Goal: Task Accomplishment & Management: Use online tool/utility

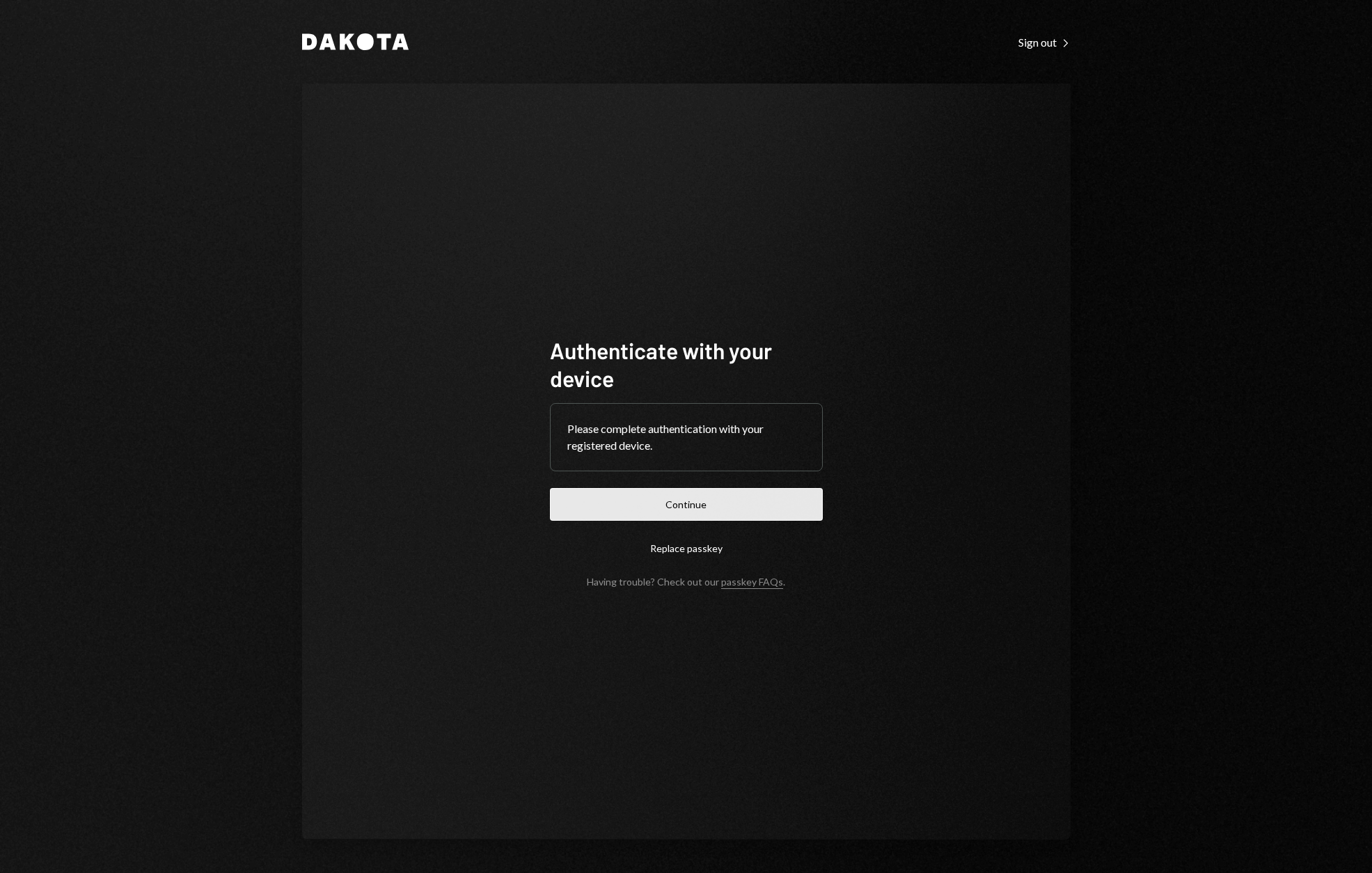
click at [667, 500] on button "Continue" at bounding box center [686, 504] width 273 height 33
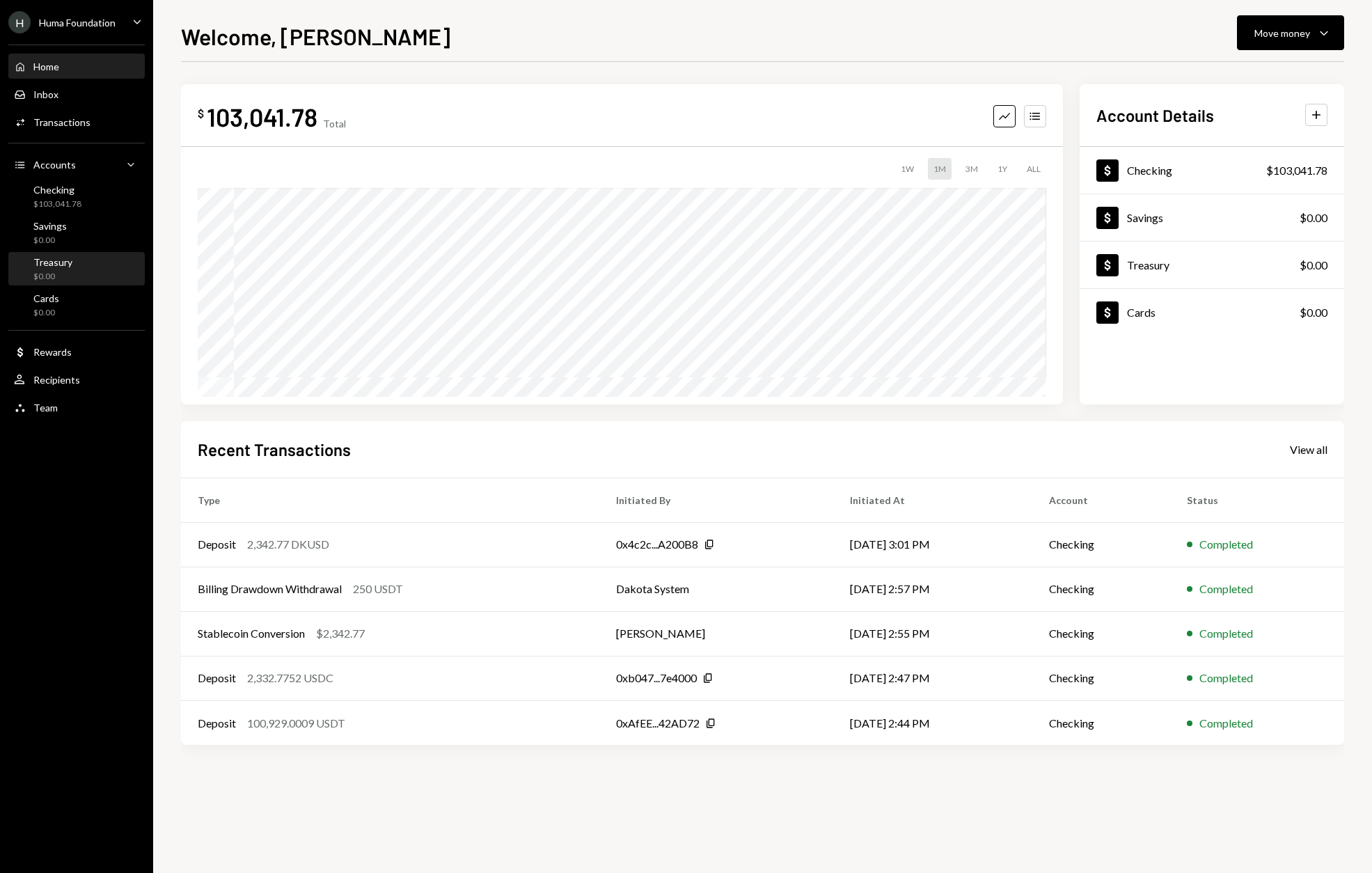
click at [55, 256] on div "Treasury" at bounding box center [53, 262] width 39 height 12
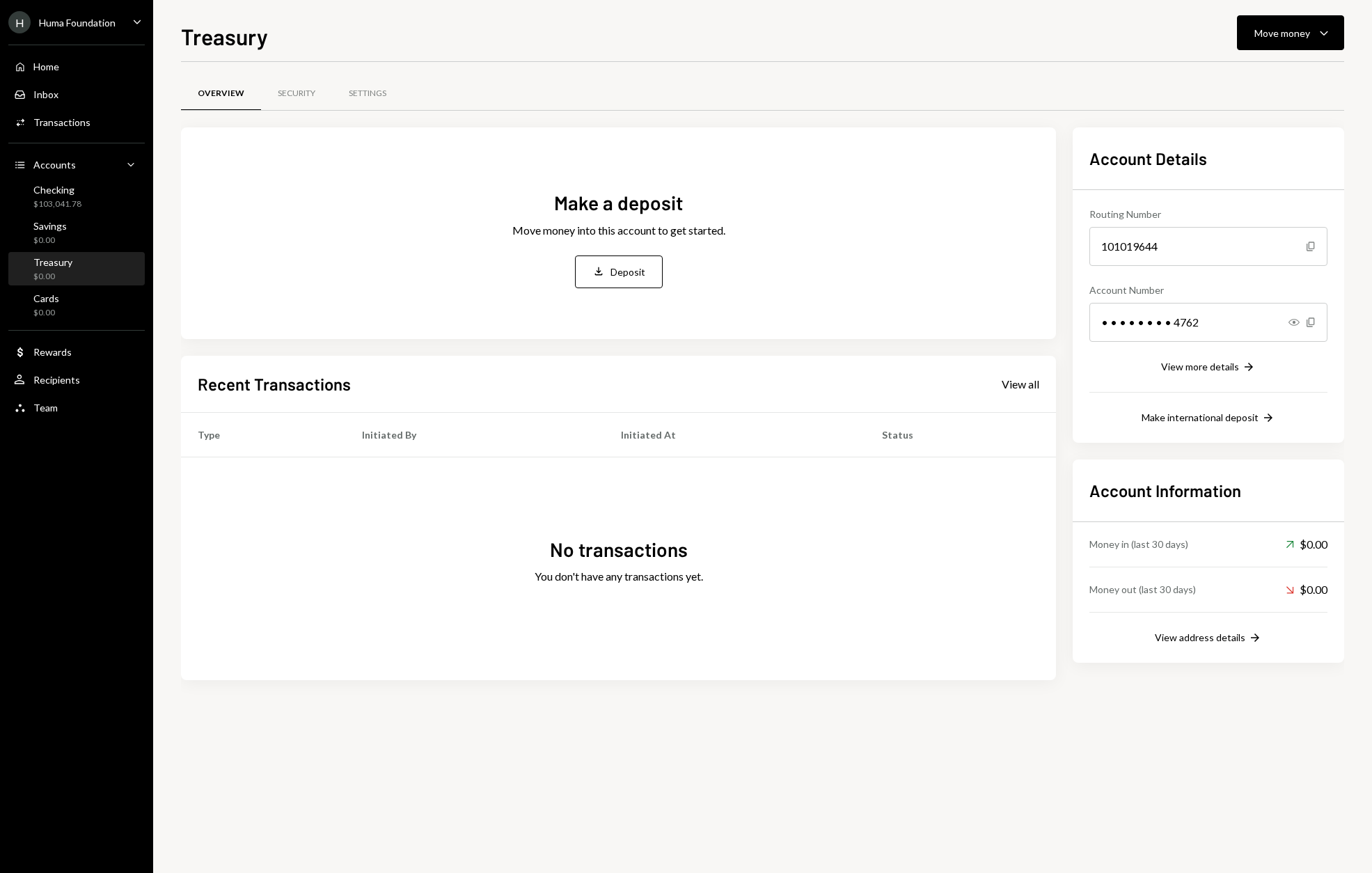
click at [83, 25] on div "Huma Foundation" at bounding box center [77, 22] width 76 height 12
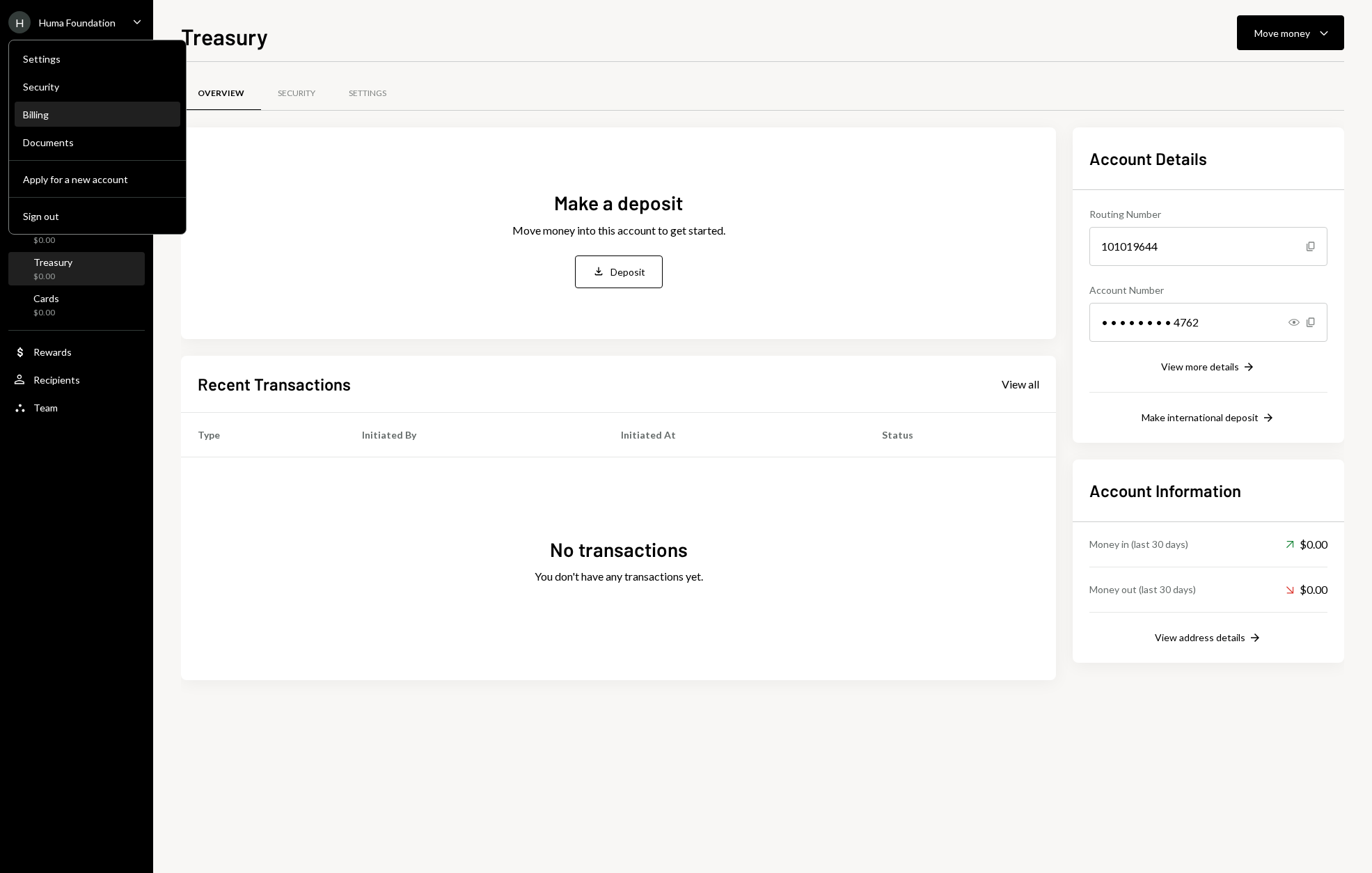
click at [52, 116] on div "Billing" at bounding box center [97, 114] width 149 height 12
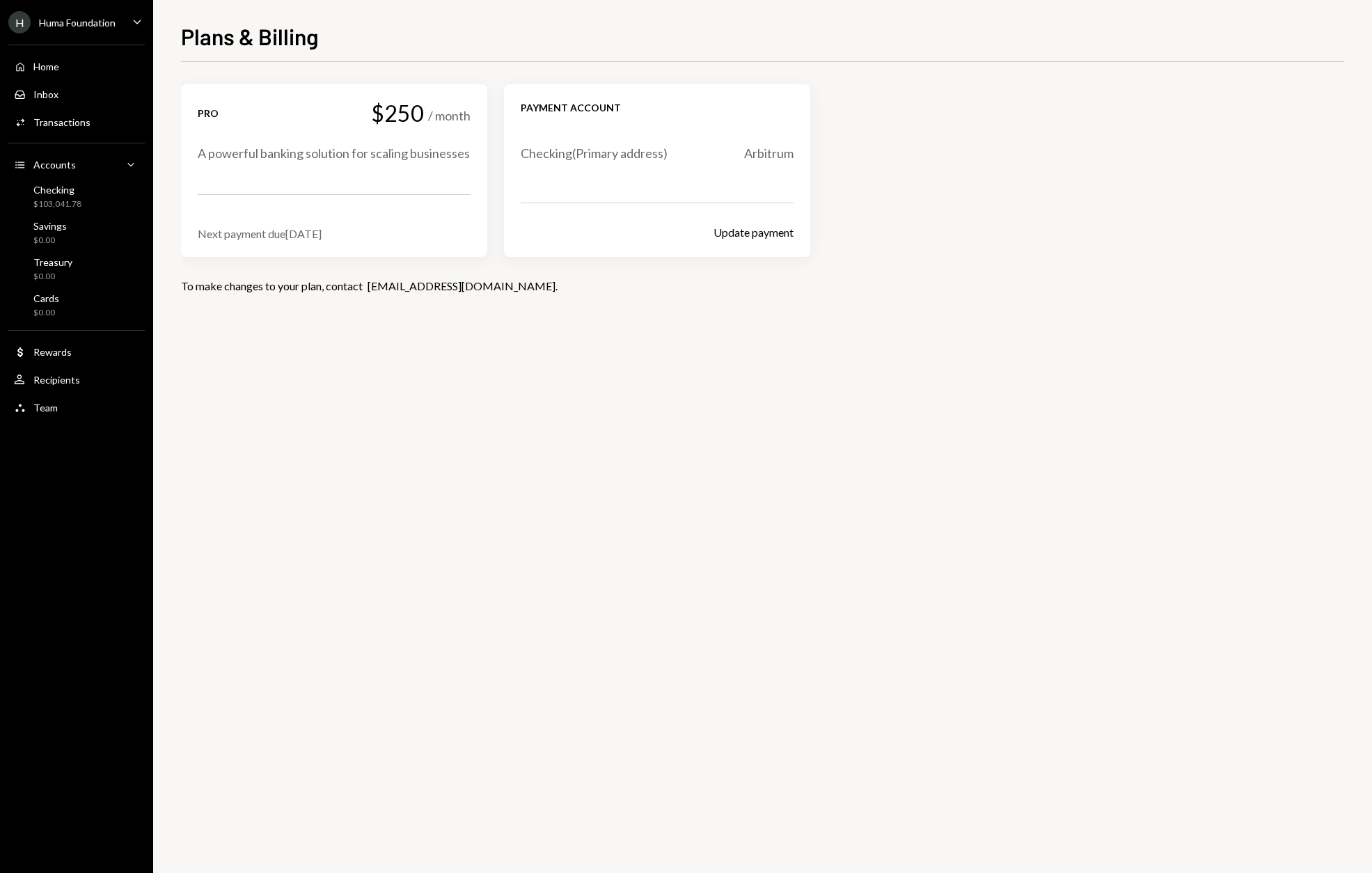
click at [393, 210] on div "Pro $250 / month A powerful banking solution for scaling businesses Next paymen…" at bounding box center [334, 171] width 273 height 139
click at [339, 162] on div "A powerful banking solution for scaling businesses" at bounding box center [334, 153] width 273 height 17
click at [294, 115] on div "Pro $250 / month" at bounding box center [334, 113] width 273 height 24
click at [62, 34] on ul "H Huma Foundation Caret Down Home Home Inbox Inbox Activities Transactions Acco…" at bounding box center [76, 211] width 153 height 422
click at [76, 26] on div "Huma Foundation" at bounding box center [77, 22] width 76 height 12
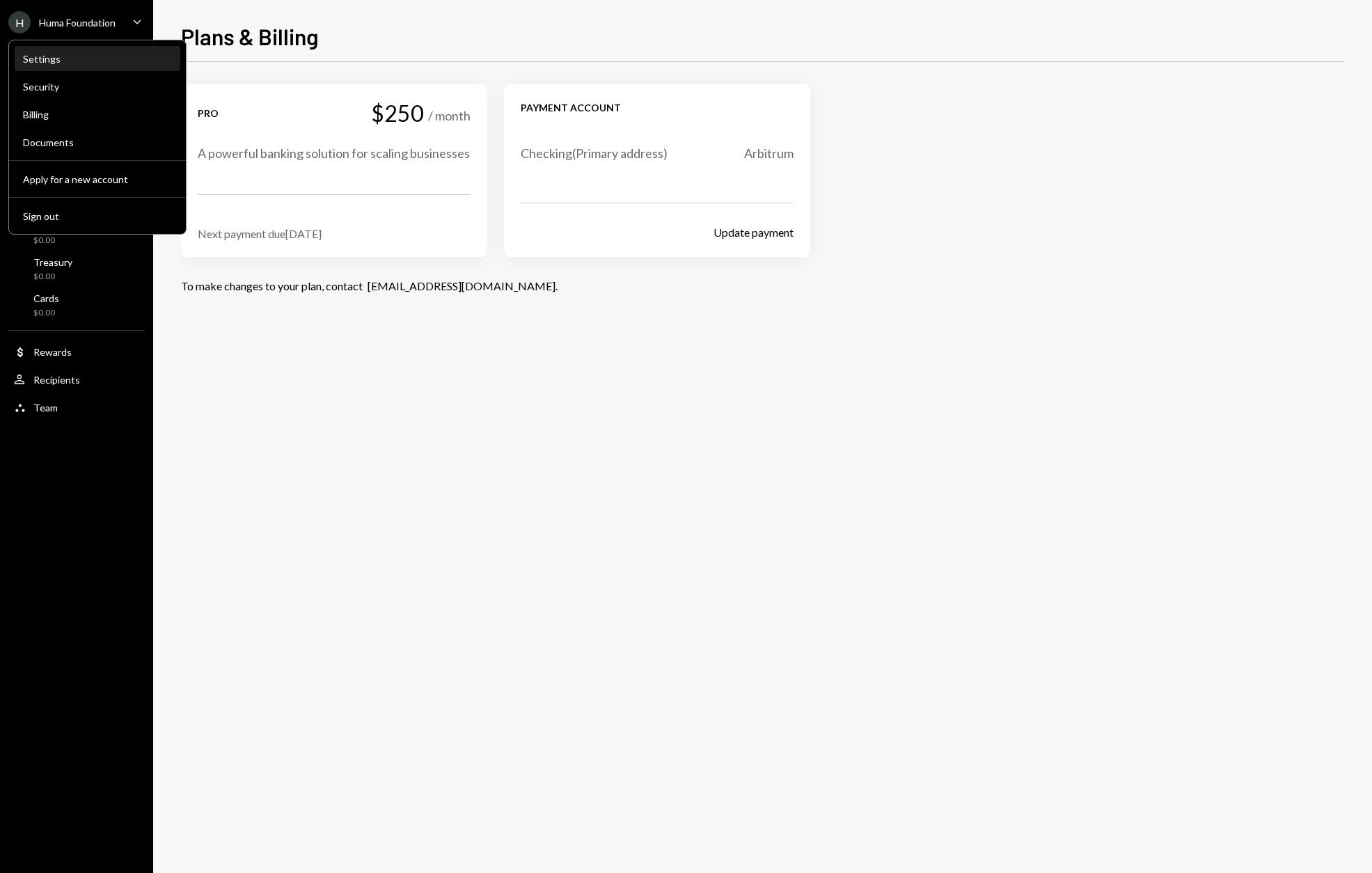
click at [48, 56] on div "Settings" at bounding box center [97, 58] width 149 height 12
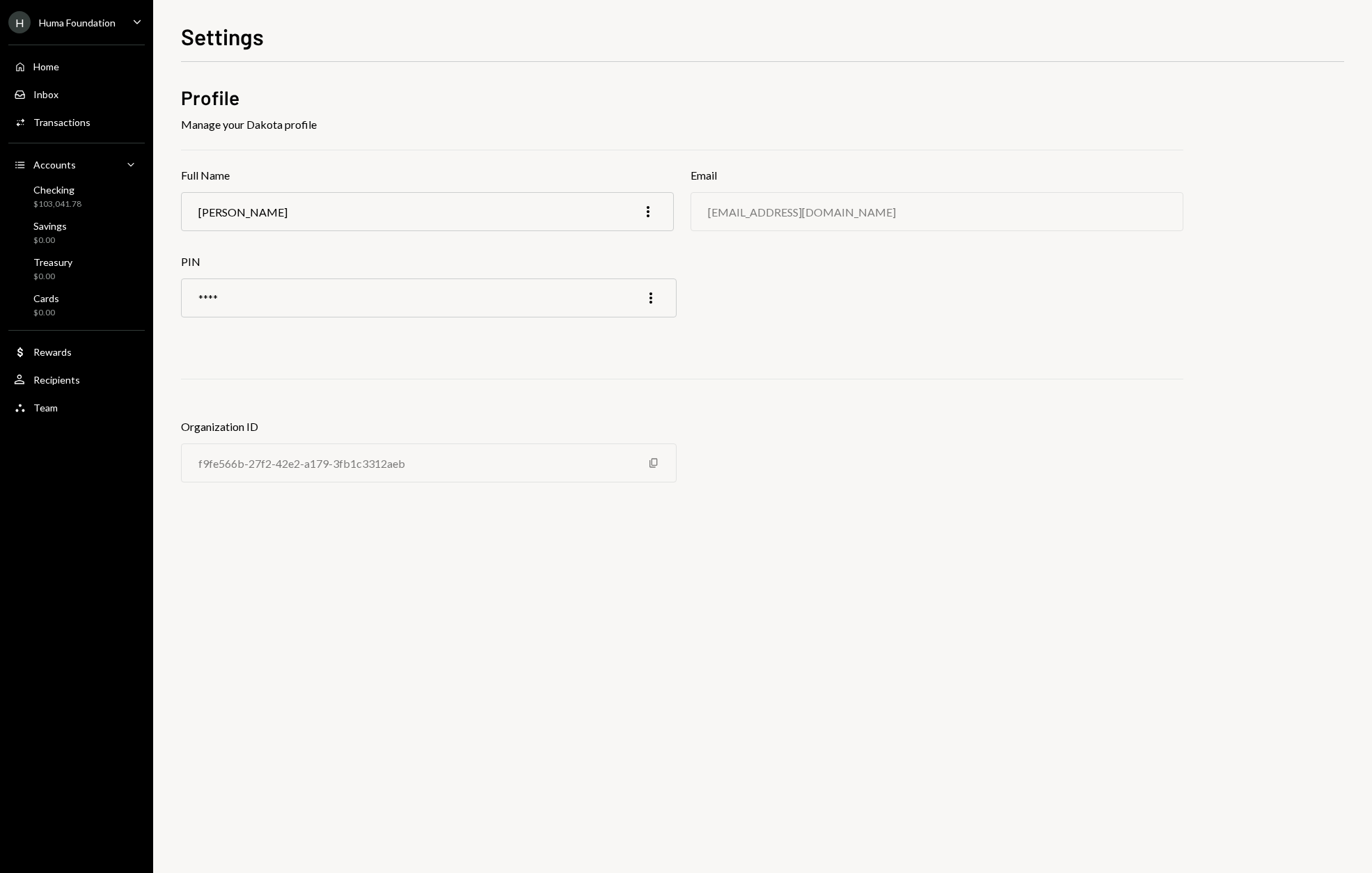
click at [66, 27] on div "Huma Foundation" at bounding box center [77, 22] width 76 height 12
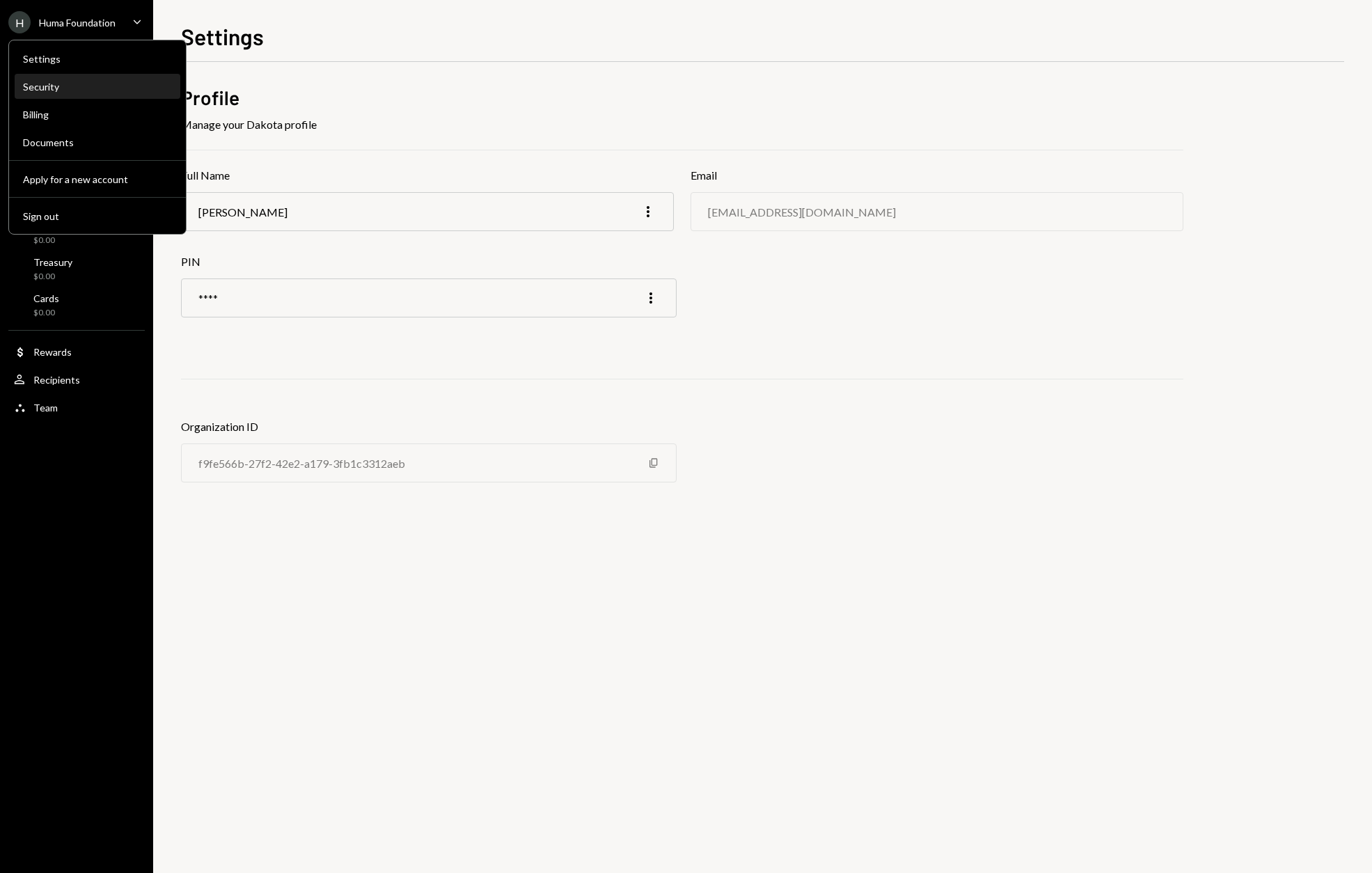
click at [70, 95] on div "Security" at bounding box center [97, 87] width 149 height 23
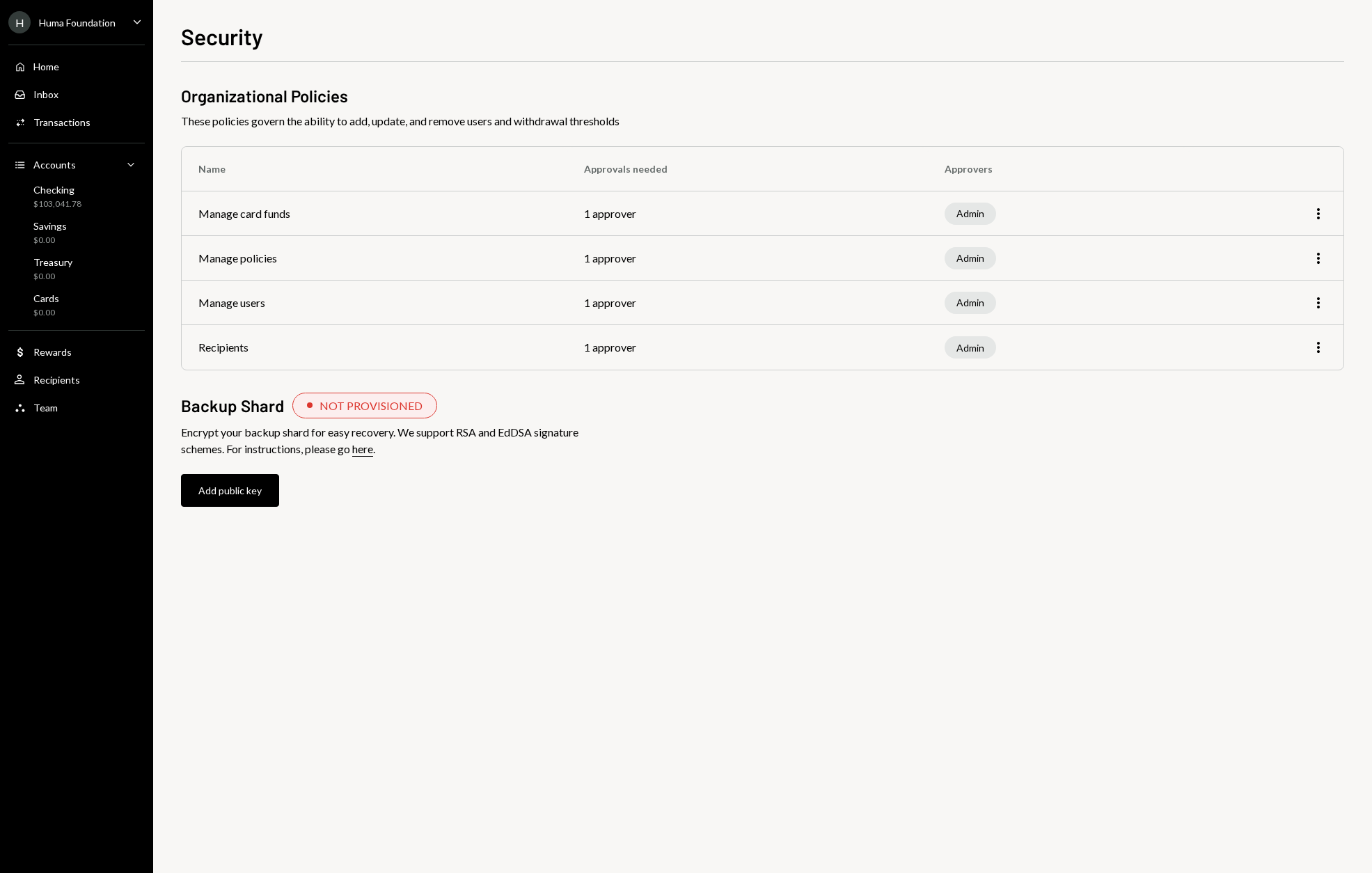
click at [94, 23] on div "Huma Foundation" at bounding box center [77, 22] width 76 height 12
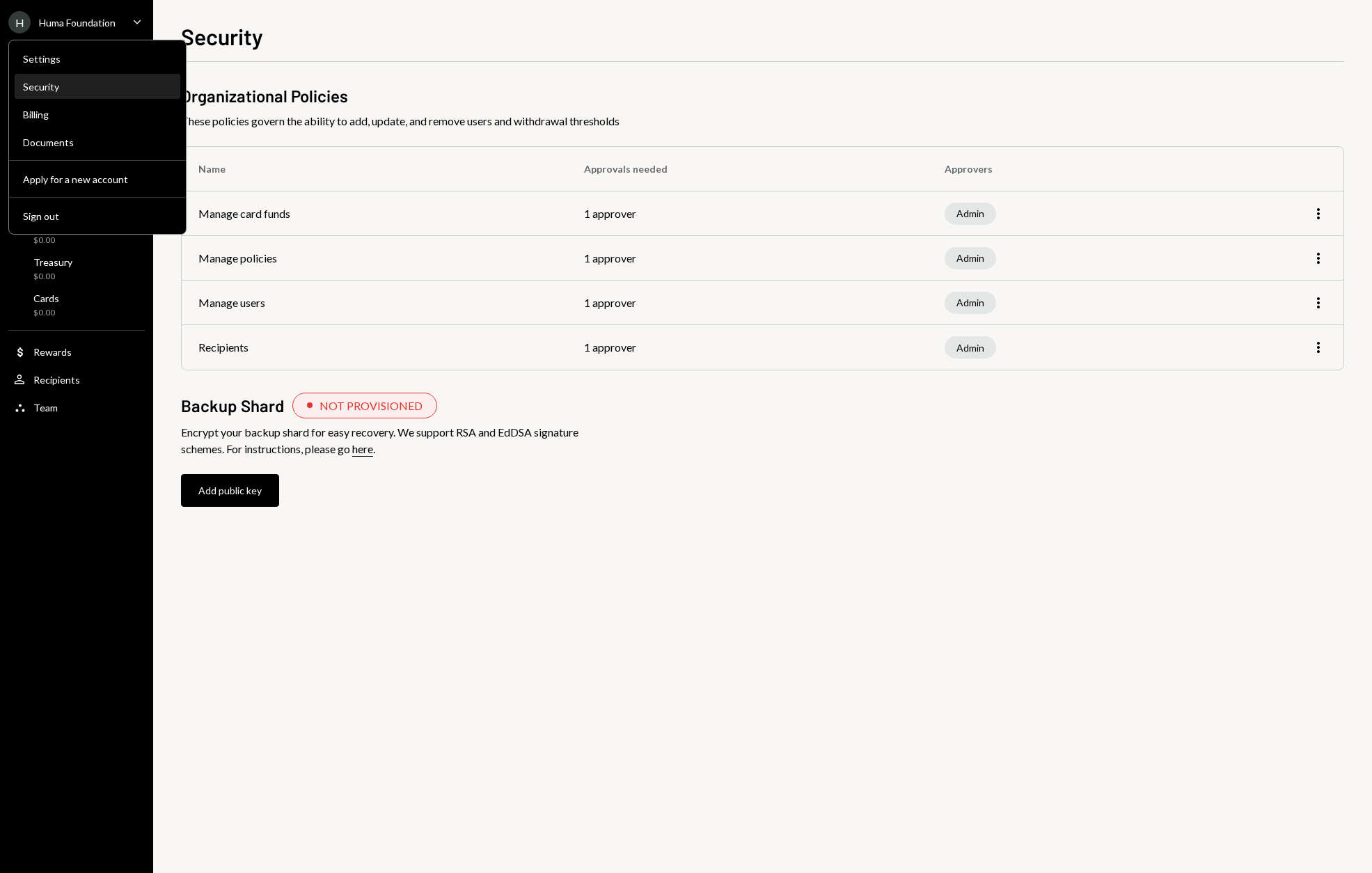
click at [45, 88] on div "Security" at bounding box center [97, 86] width 149 height 12
click at [48, 104] on div "Billing" at bounding box center [97, 114] width 149 height 23
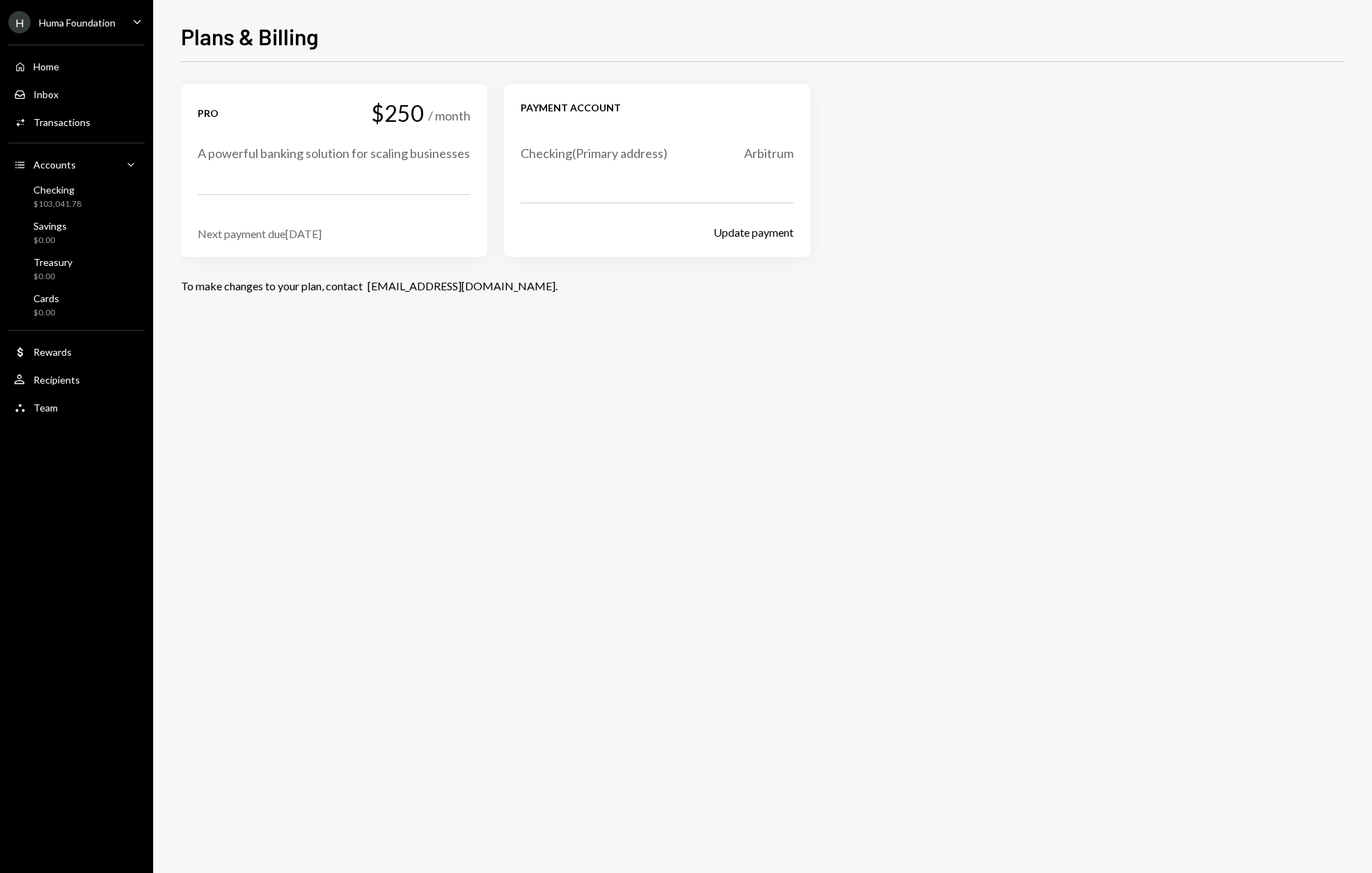
click at [304, 162] on div "A powerful banking solution for scaling businesses" at bounding box center [334, 153] width 273 height 17
click at [260, 232] on div "Next payment due Sep 1, 2025" at bounding box center [334, 233] width 273 height 13
click at [222, 127] on div "Pro $250 / month A powerful banking solution for scaling businesses" at bounding box center [334, 132] width 273 height 62
click at [65, 195] on div "Checking $103,041.78" at bounding box center [58, 197] width 48 height 26
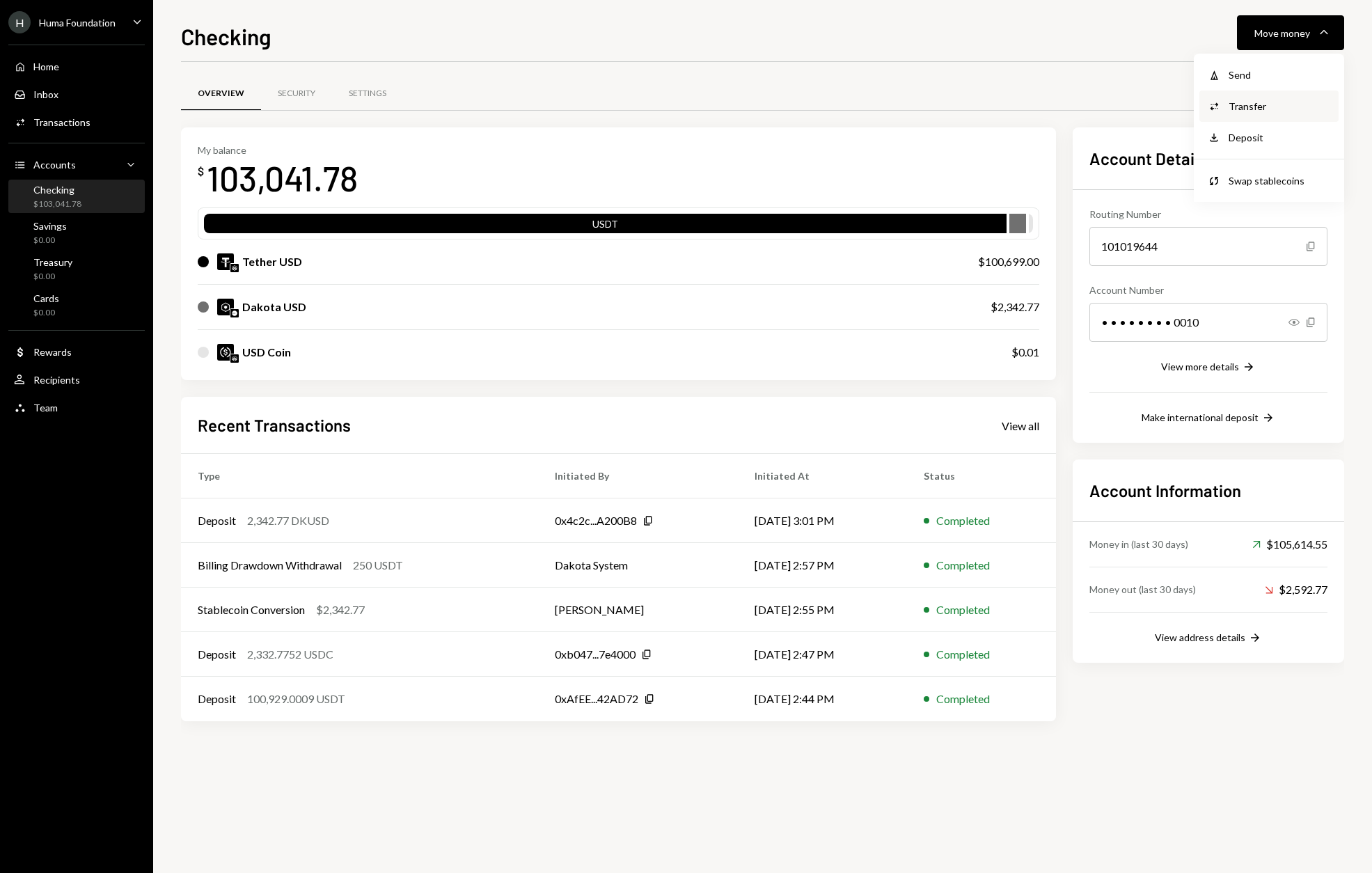
click at [1267, 104] on div "Transfer" at bounding box center [1279, 106] width 101 height 15
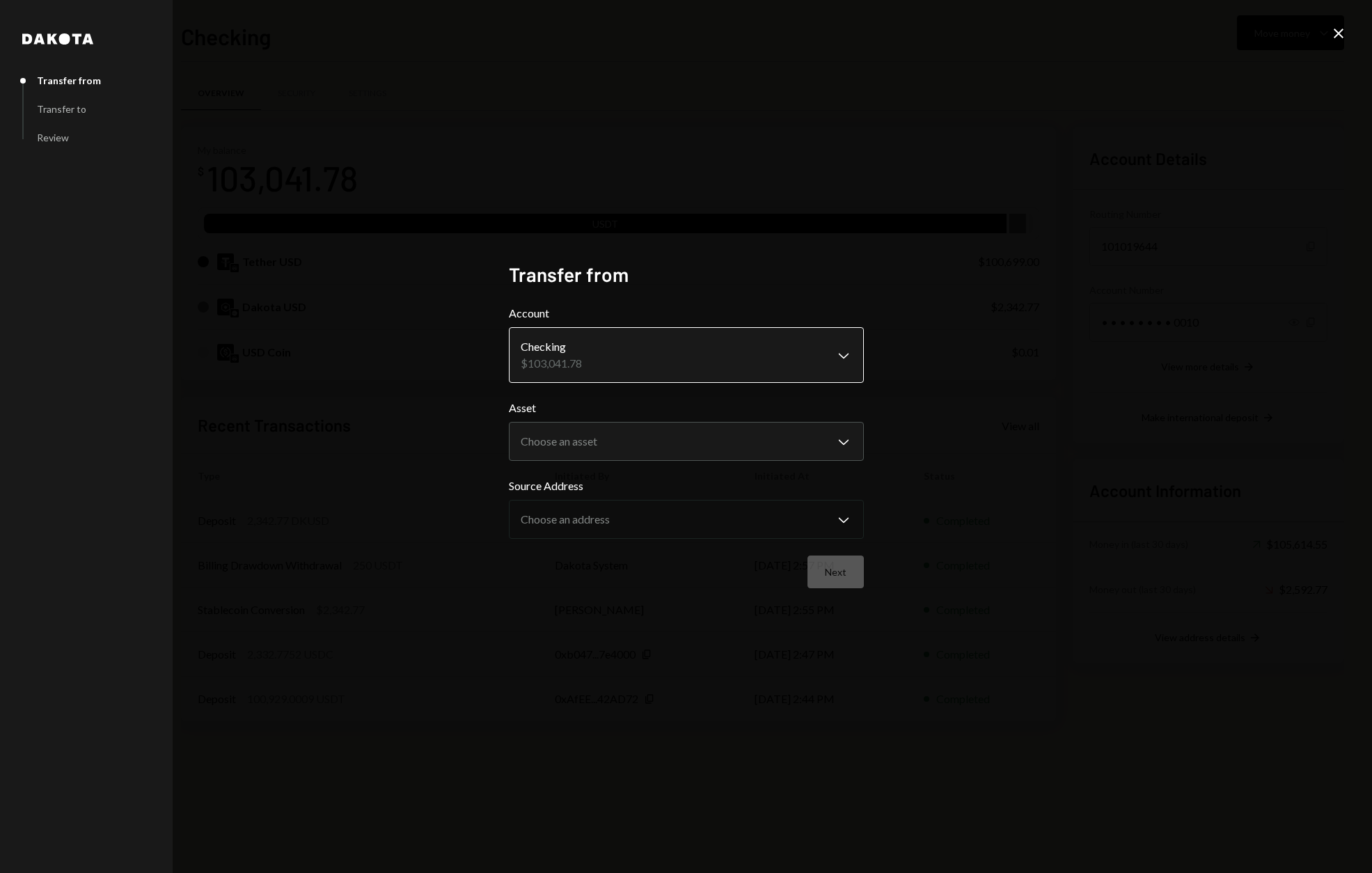
click at [845, 356] on body "H Huma Foundation Caret Down Home Home Inbox Inbox Activities Transactions Acco…" at bounding box center [686, 436] width 1372 height 873
click at [962, 396] on div "**********" at bounding box center [686, 436] width 1372 height 873
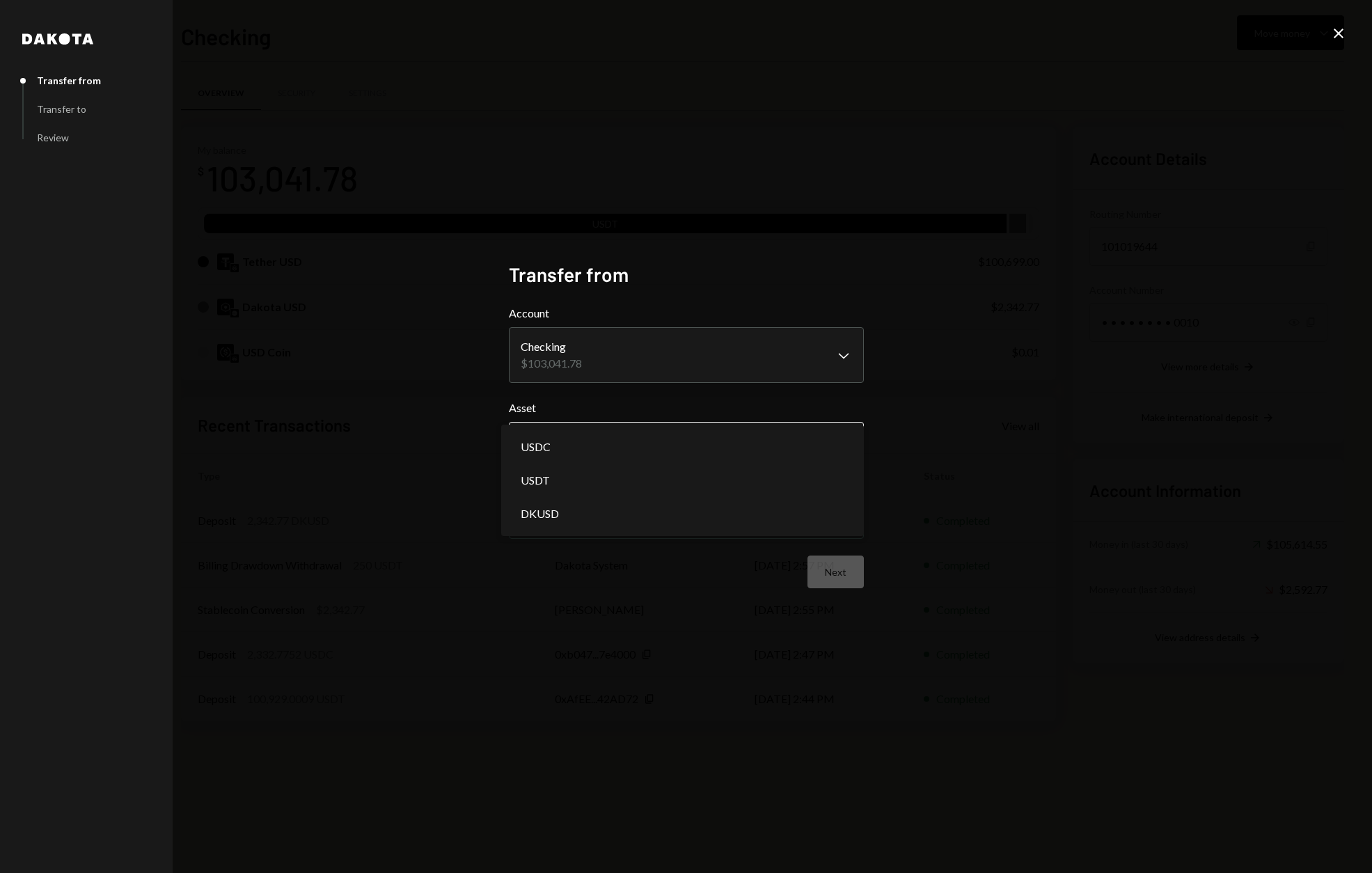
click at [839, 456] on body "H Huma Foundation Caret Down Home Home Inbox Inbox Activities Transactions Acco…" at bounding box center [686, 436] width 1372 height 873
select select "****"
click at [669, 510] on body "H Huma Foundation Caret Down Home Home Inbox Inbox Activities Transactions Acco…" at bounding box center [686, 436] width 1372 height 873
click at [563, 619] on div "**********" at bounding box center [686, 436] width 389 height 382
click at [615, 519] on body "H Huma Foundation Caret Down Home Home Inbox Inbox Activities Transactions Acco…" at bounding box center [686, 436] width 1372 height 873
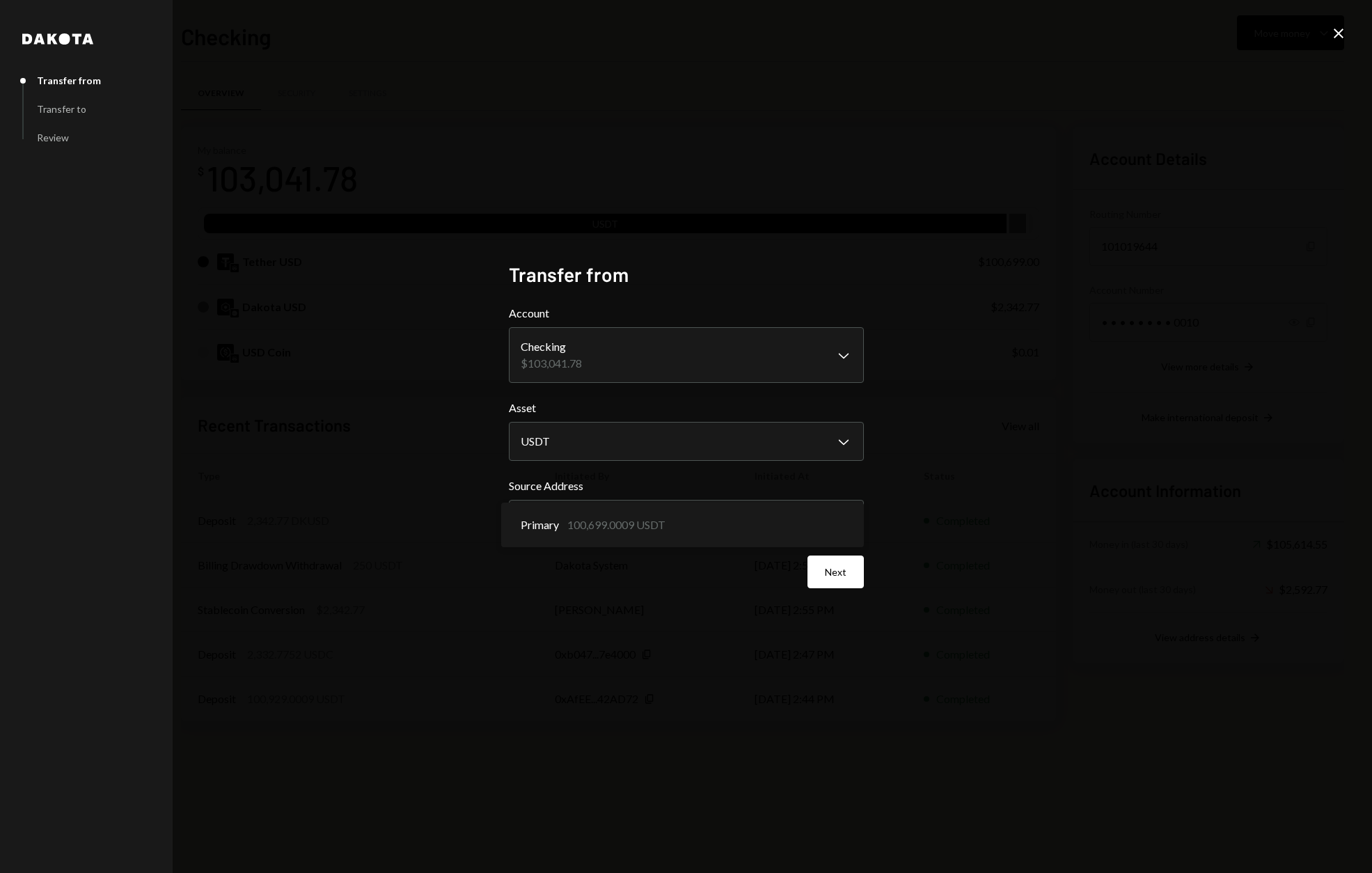
click at [586, 610] on div "**********" at bounding box center [686, 436] width 389 height 382
click at [849, 574] on button "Next" at bounding box center [836, 572] width 56 height 33
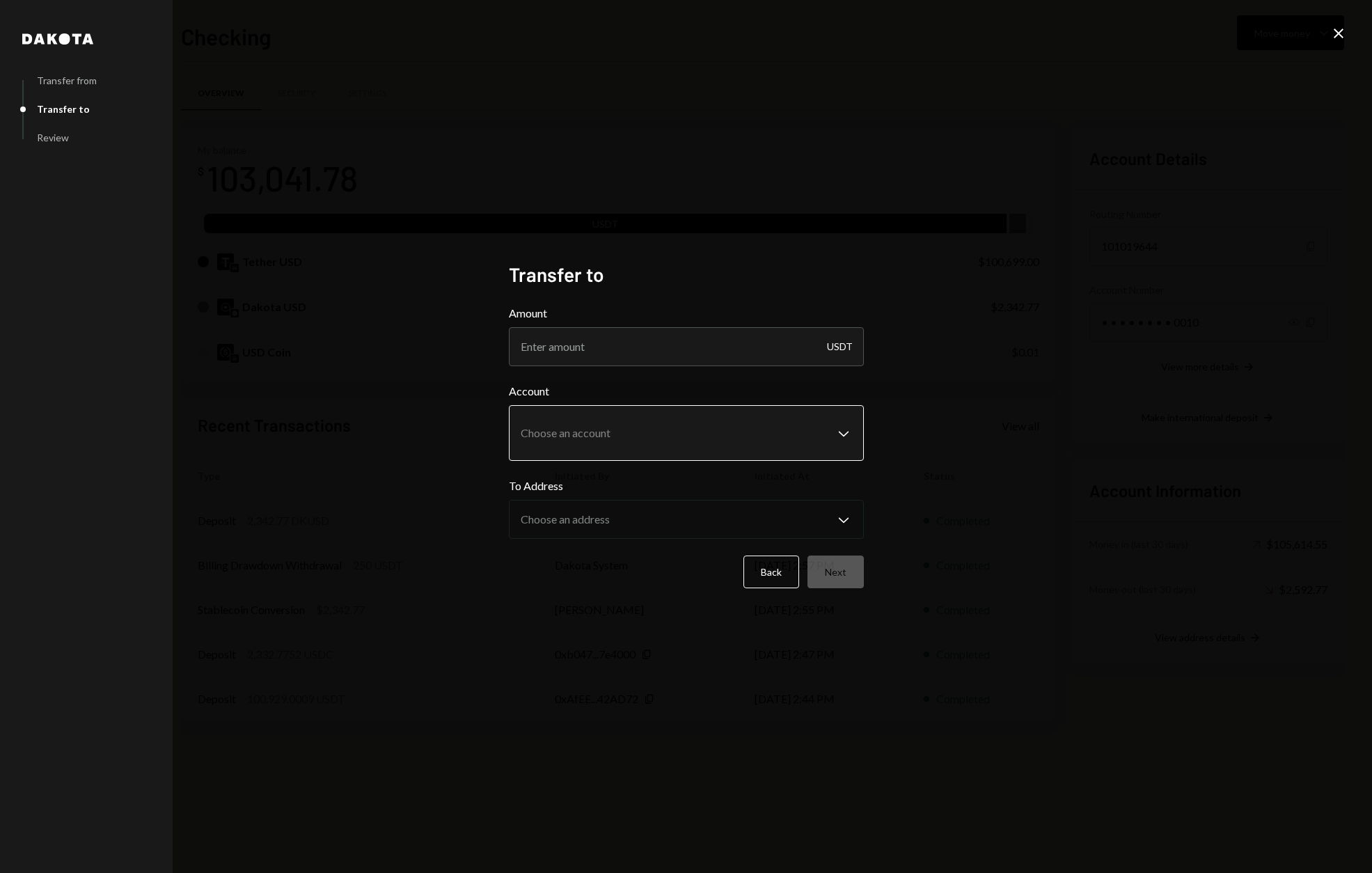
click at [609, 448] on body "H Huma Foundation Caret Down Home Home Inbox Inbox Activities Transactions Acco…" at bounding box center [686, 436] width 1372 height 873
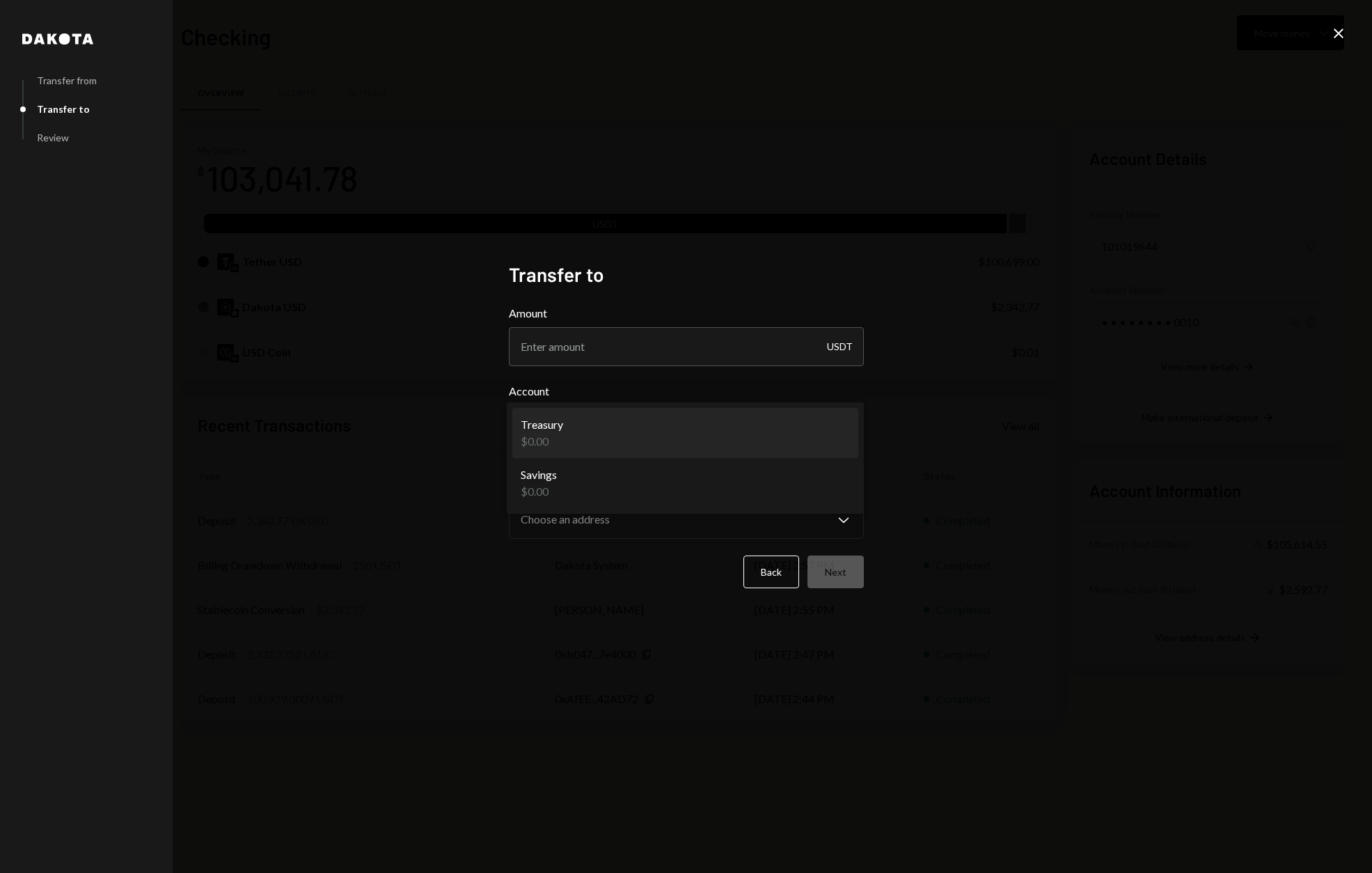
select select "**********"
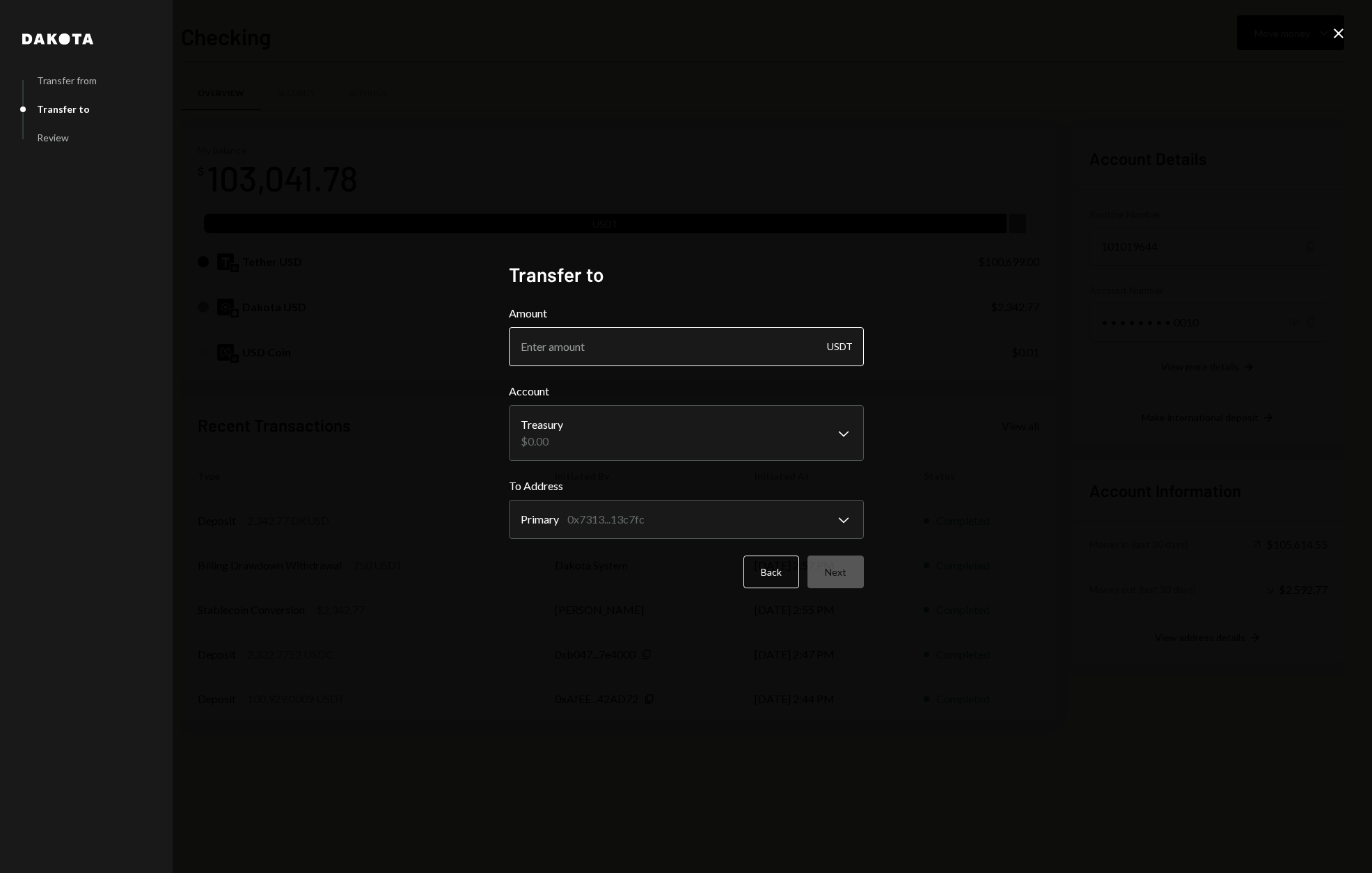
click at [673, 364] on input "Amount" at bounding box center [686, 347] width 355 height 39
type input "100000"
click at [831, 566] on button "Next" at bounding box center [836, 572] width 56 height 33
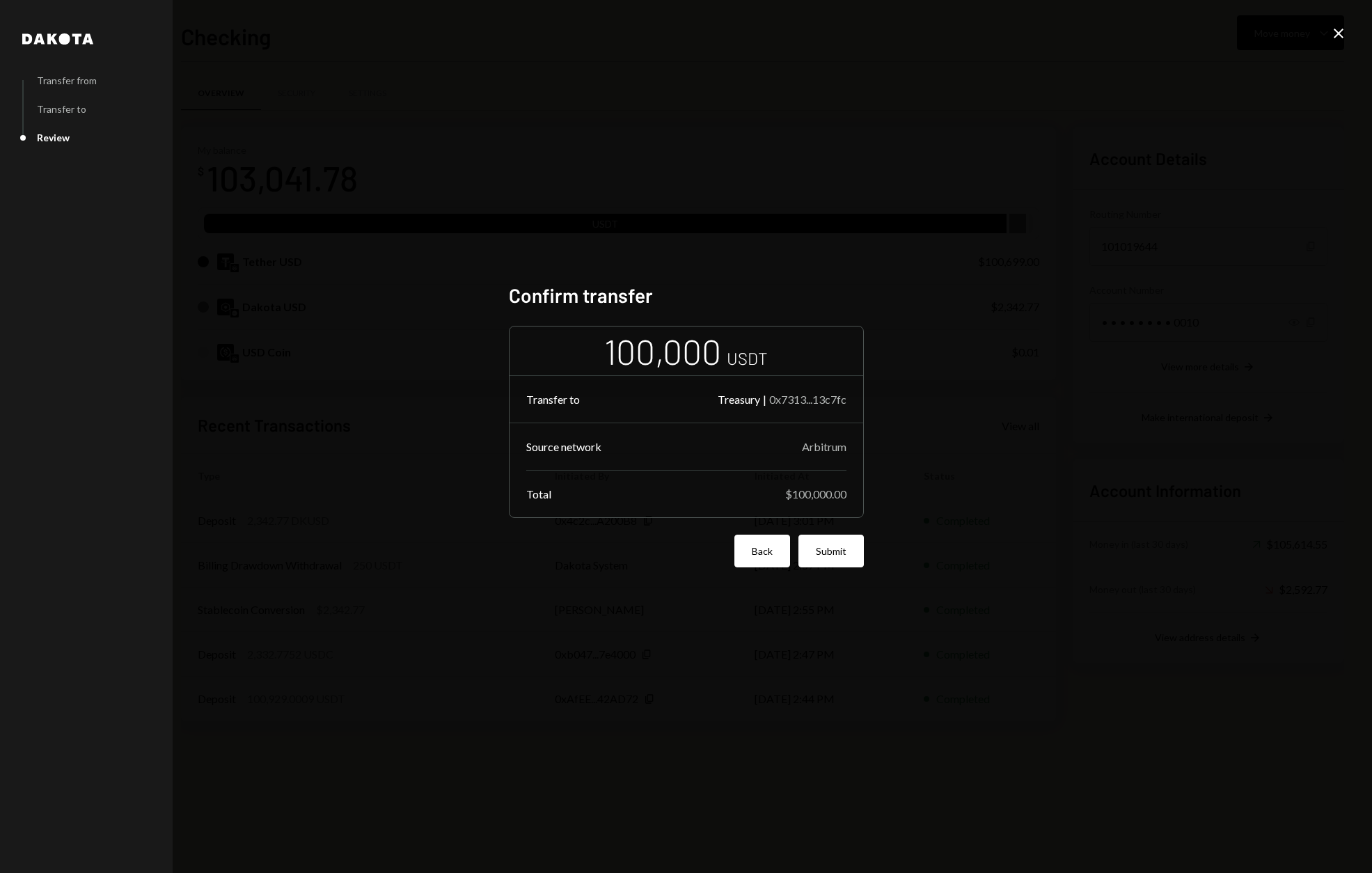
click at [746, 548] on button "Back" at bounding box center [762, 551] width 55 height 33
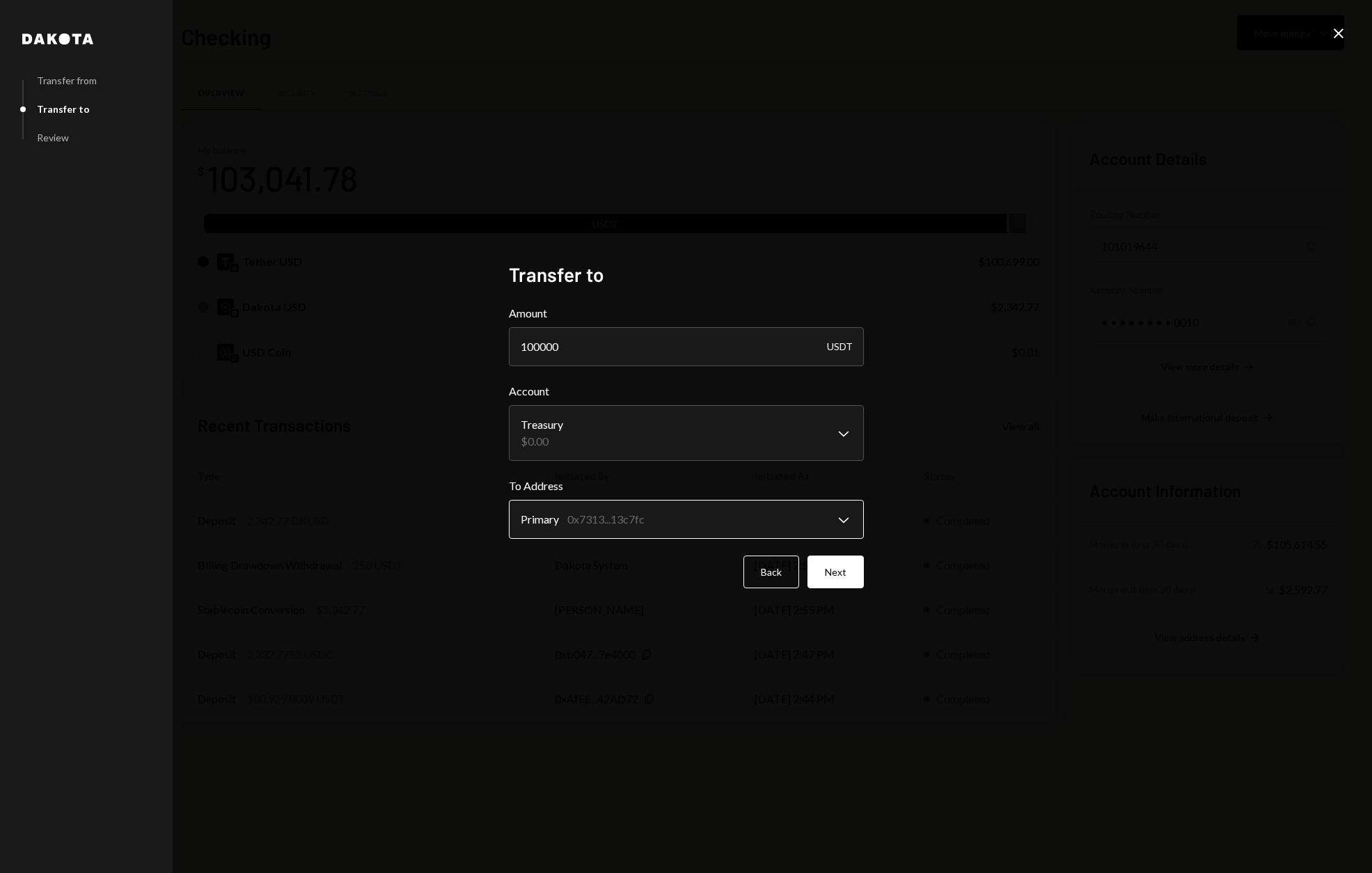
click at [803, 524] on body "H Huma Foundation Caret Down Home Home Inbox Inbox Activities Transactions Acco…" at bounding box center [686, 436] width 1372 height 873
click at [914, 588] on div "**********" at bounding box center [686, 436] width 1372 height 873
click at [861, 588] on div "**********" at bounding box center [686, 436] width 355 height 348
click at [838, 572] on button "Next" at bounding box center [836, 572] width 56 height 33
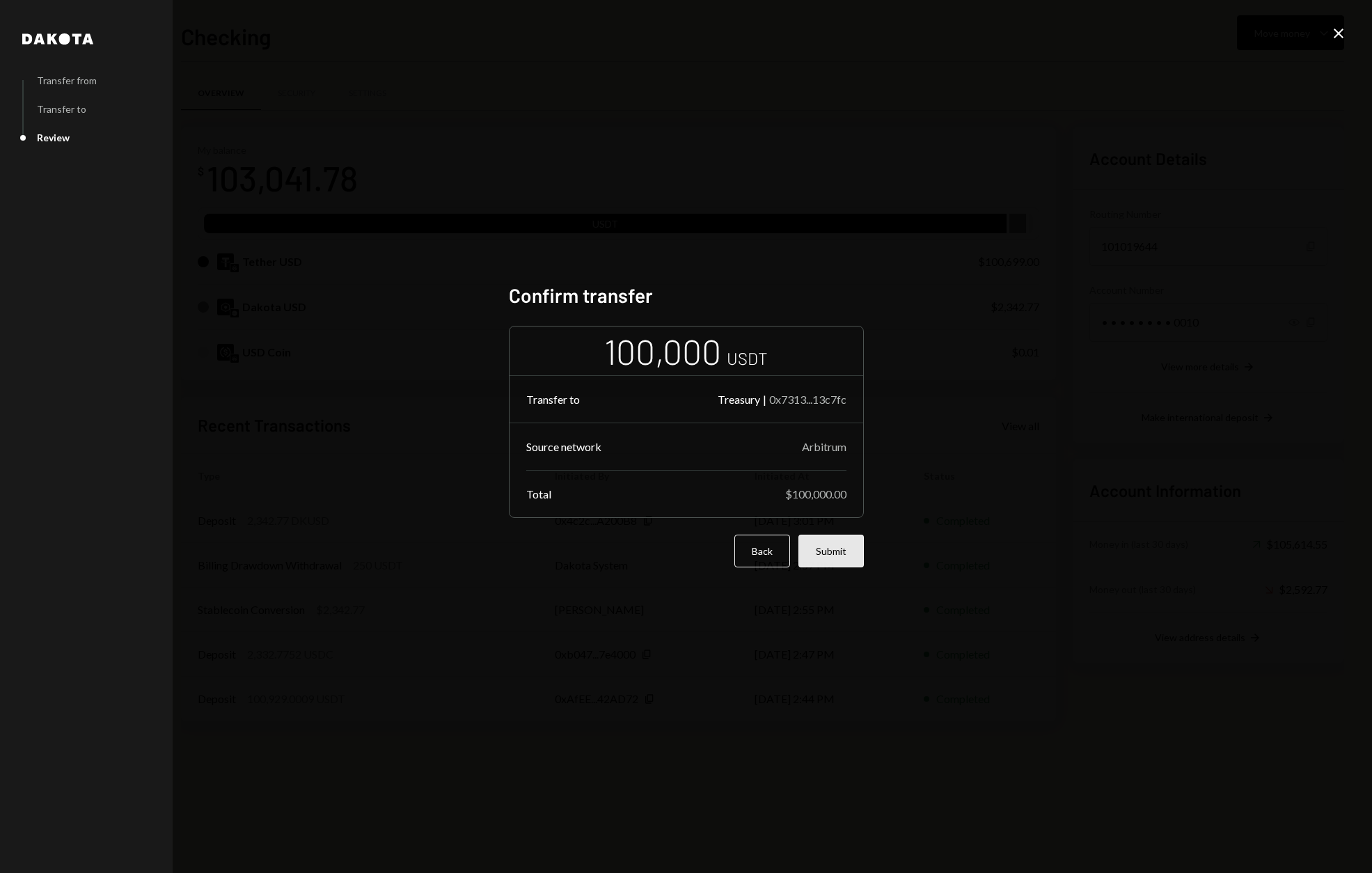
click at [834, 554] on button "Submit" at bounding box center [831, 551] width 65 height 33
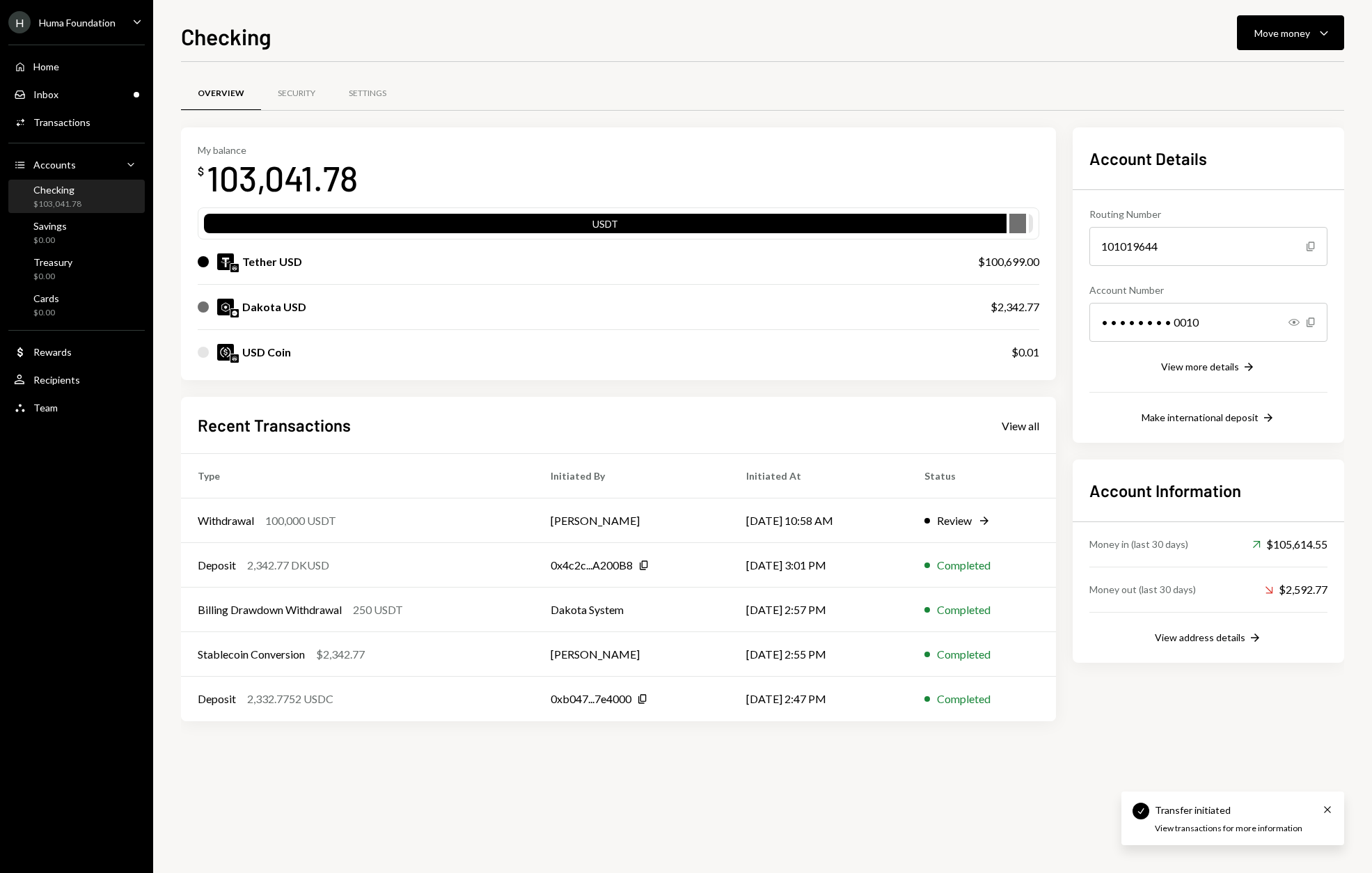
click at [74, 202] on div "$103,041.78" at bounding box center [58, 204] width 48 height 12
click at [430, 607] on div "Billing Drawdown Withdrawal 250 USDT" at bounding box center [358, 609] width 319 height 16
click at [303, 91] on div "Security" at bounding box center [297, 93] width 37 height 12
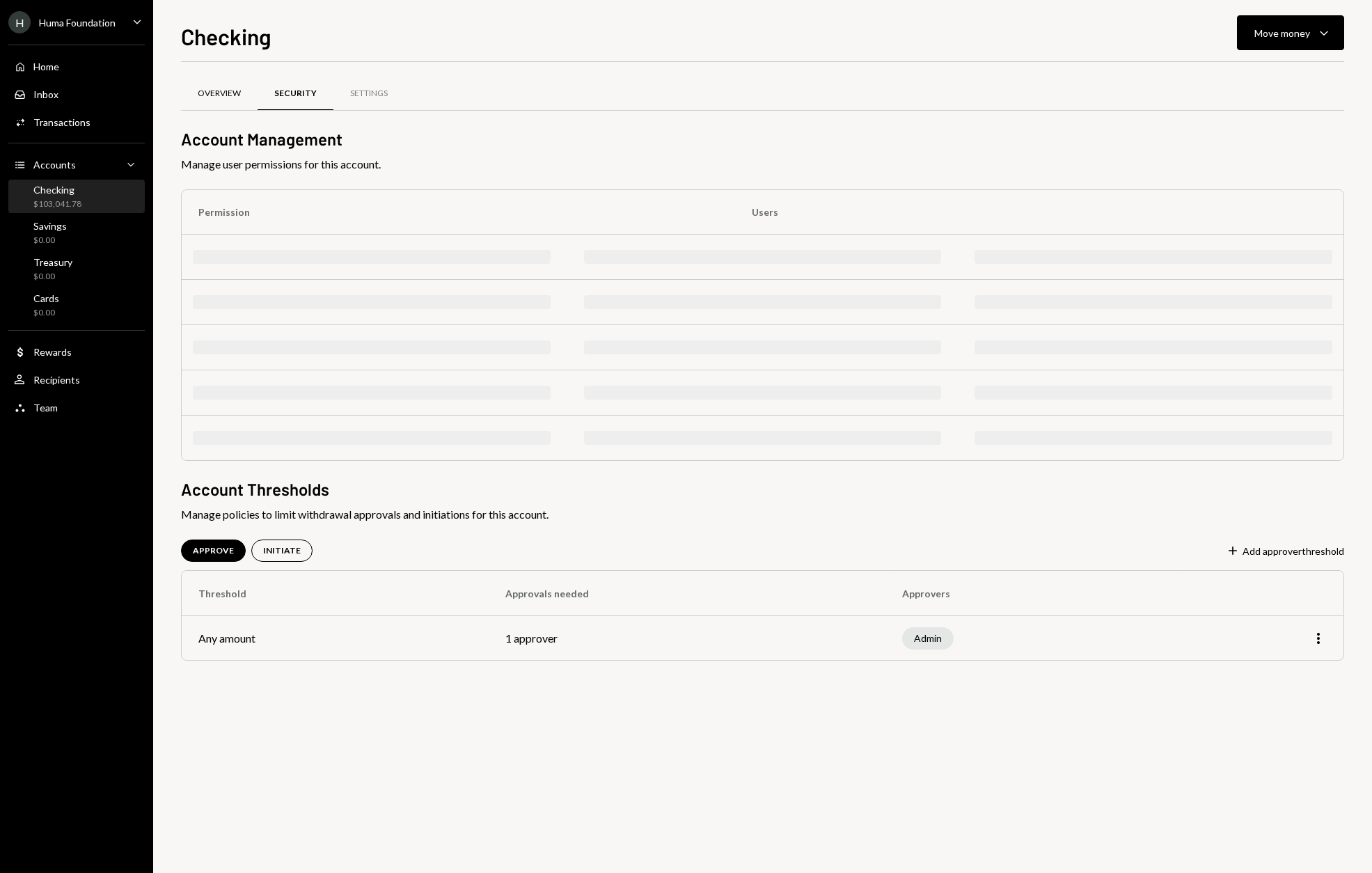
click at [231, 84] on div "Overview" at bounding box center [219, 93] width 76 height 33
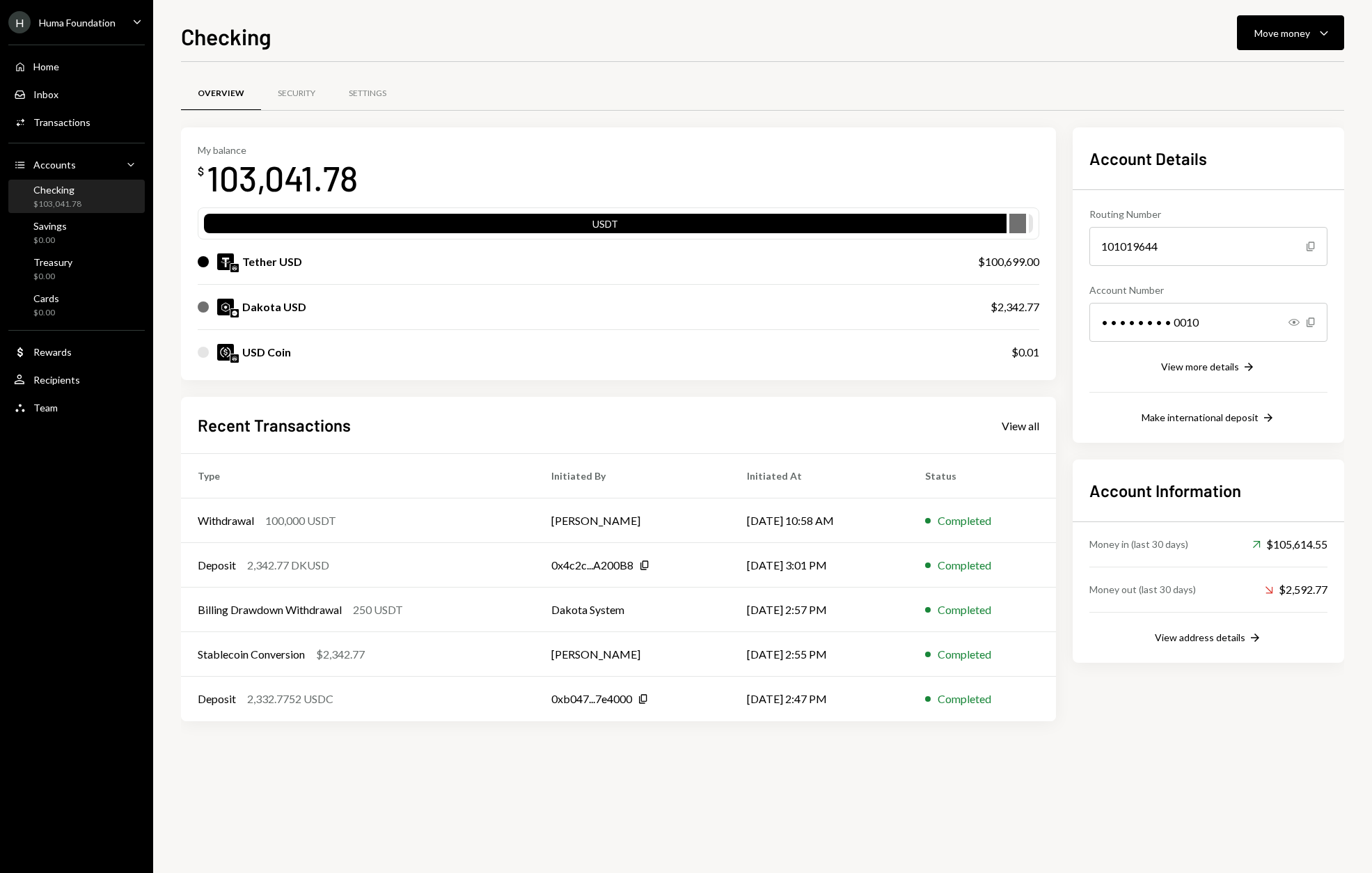
click at [85, 26] on div "Huma Foundation" at bounding box center [77, 22] width 76 height 12
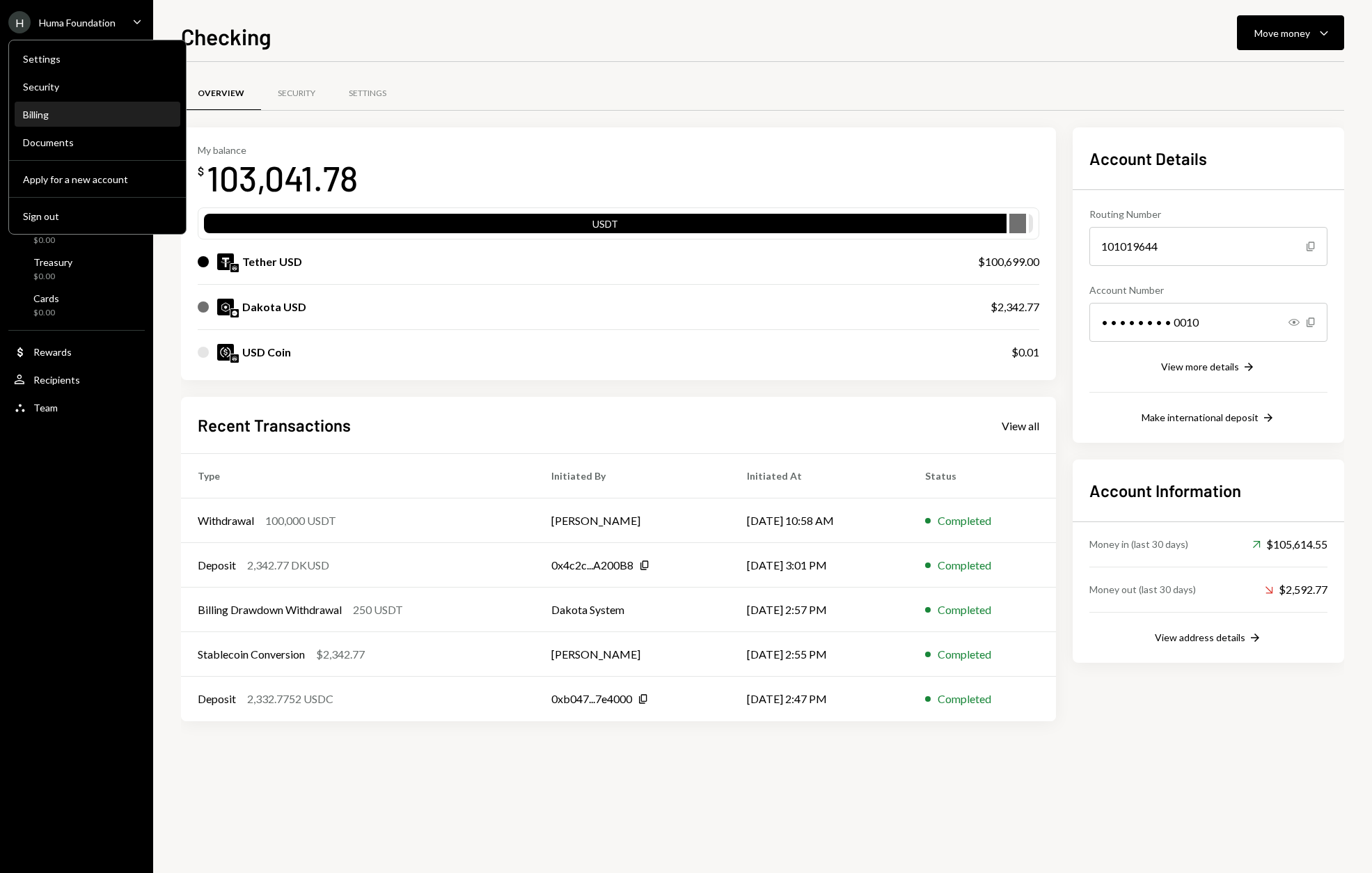
click at [43, 114] on div "Billing" at bounding box center [97, 114] width 149 height 12
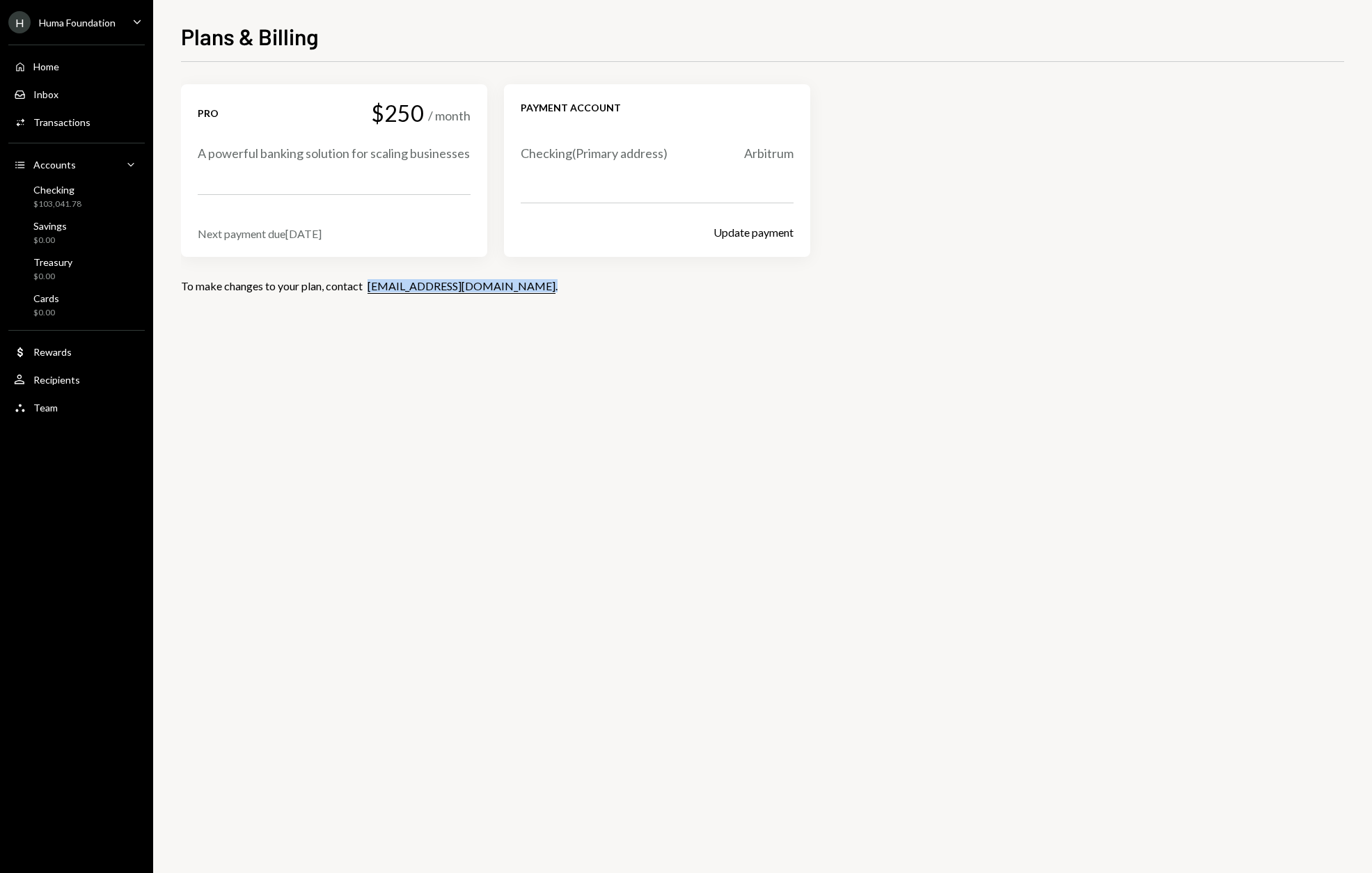
drag, startPoint x: 484, startPoint y: 283, endPoint x: 370, endPoint y: 290, distance: 114.2
click at [370, 290] on div "To make changes to your plan, contact [EMAIL_ADDRESS][DOMAIN_NAME] ." at bounding box center [762, 285] width 1163 height 13
copy div "[EMAIL_ADDRESS][DOMAIN_NAME] ."
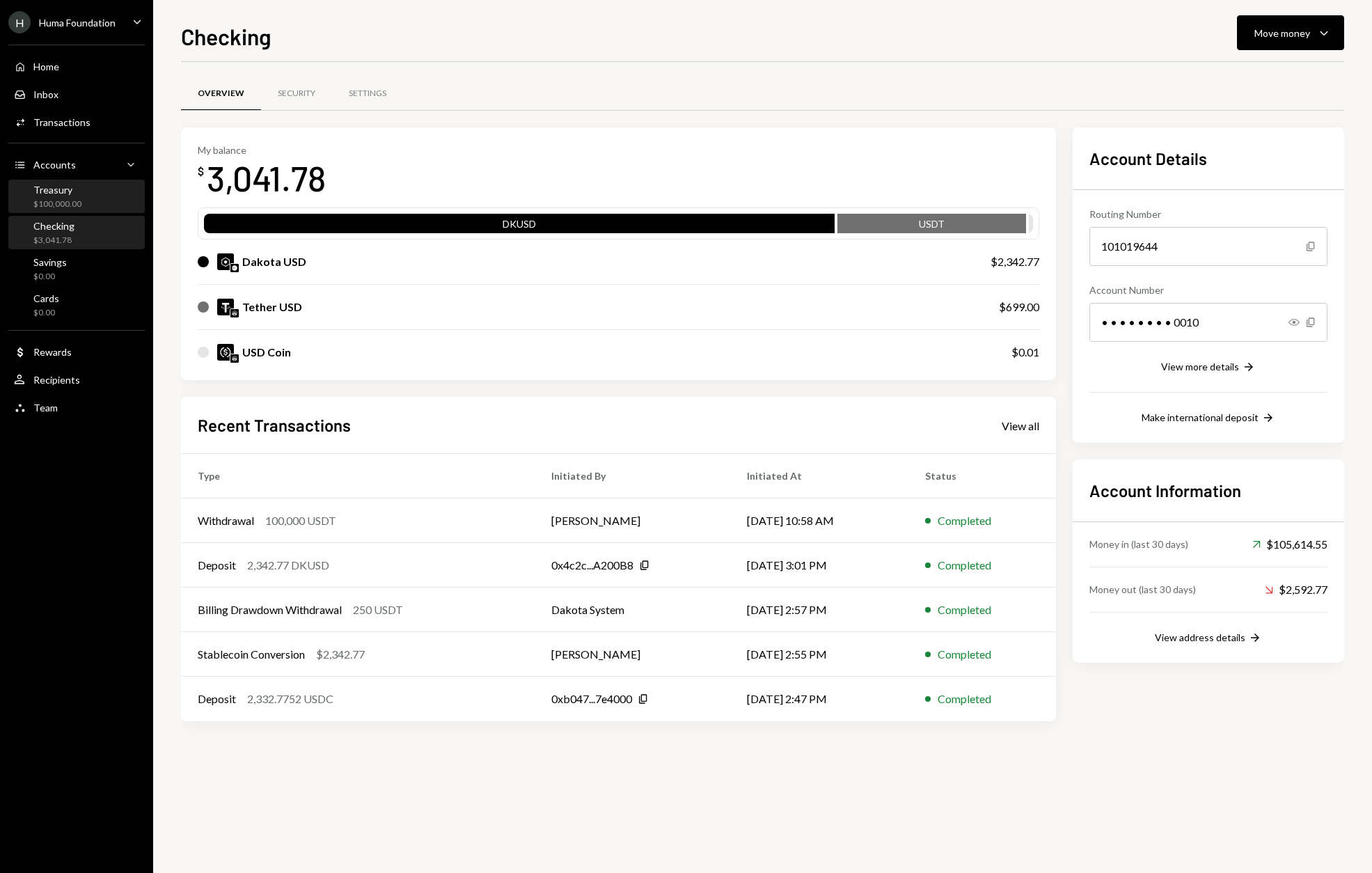
click at [55, 203] on div "$100,000.00" at bounding box center [58, 204] width 48 height 12
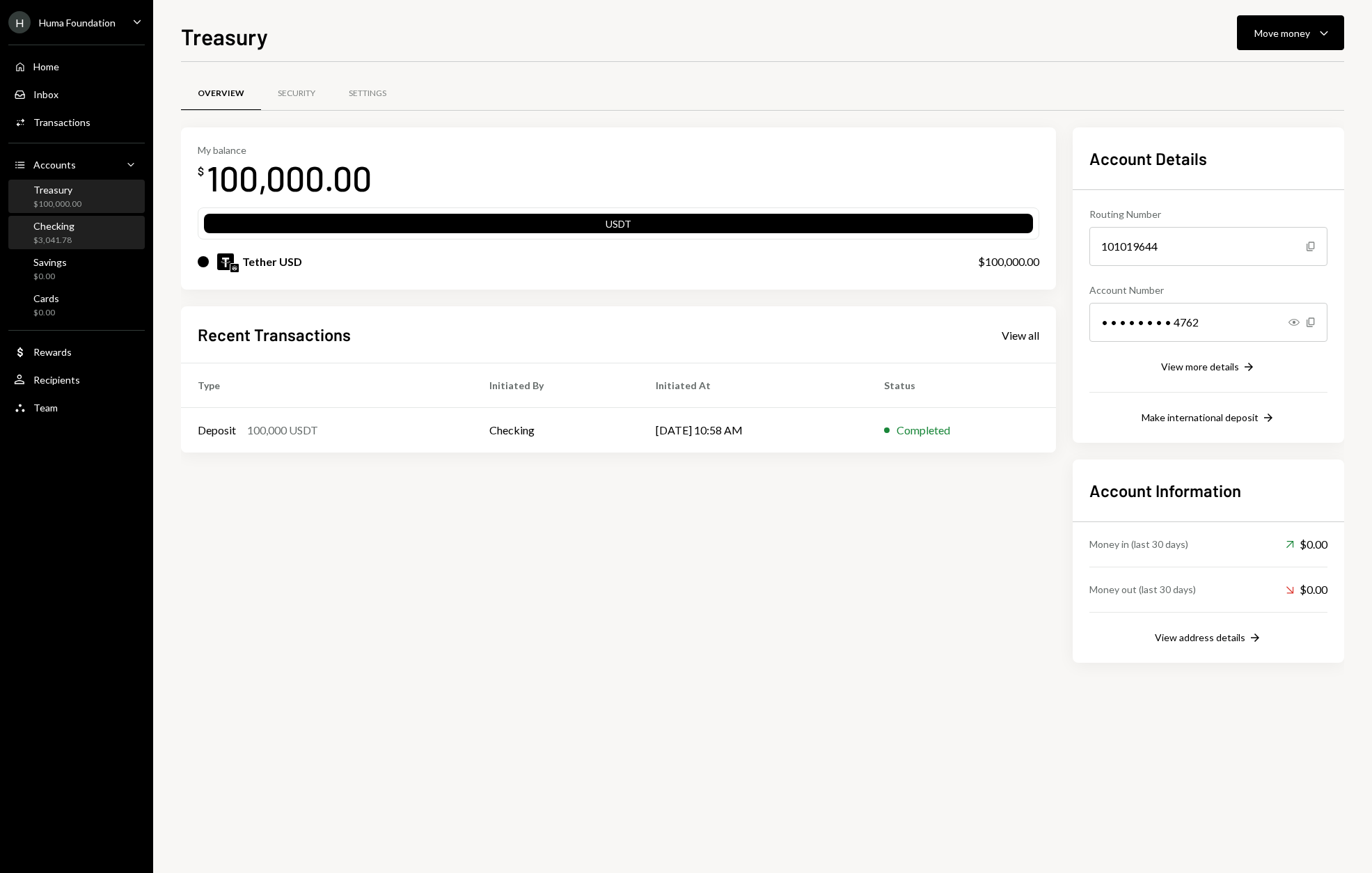
click at [51, 224] on div "Checking" at bounding box center [54, 225] width 41 height 12
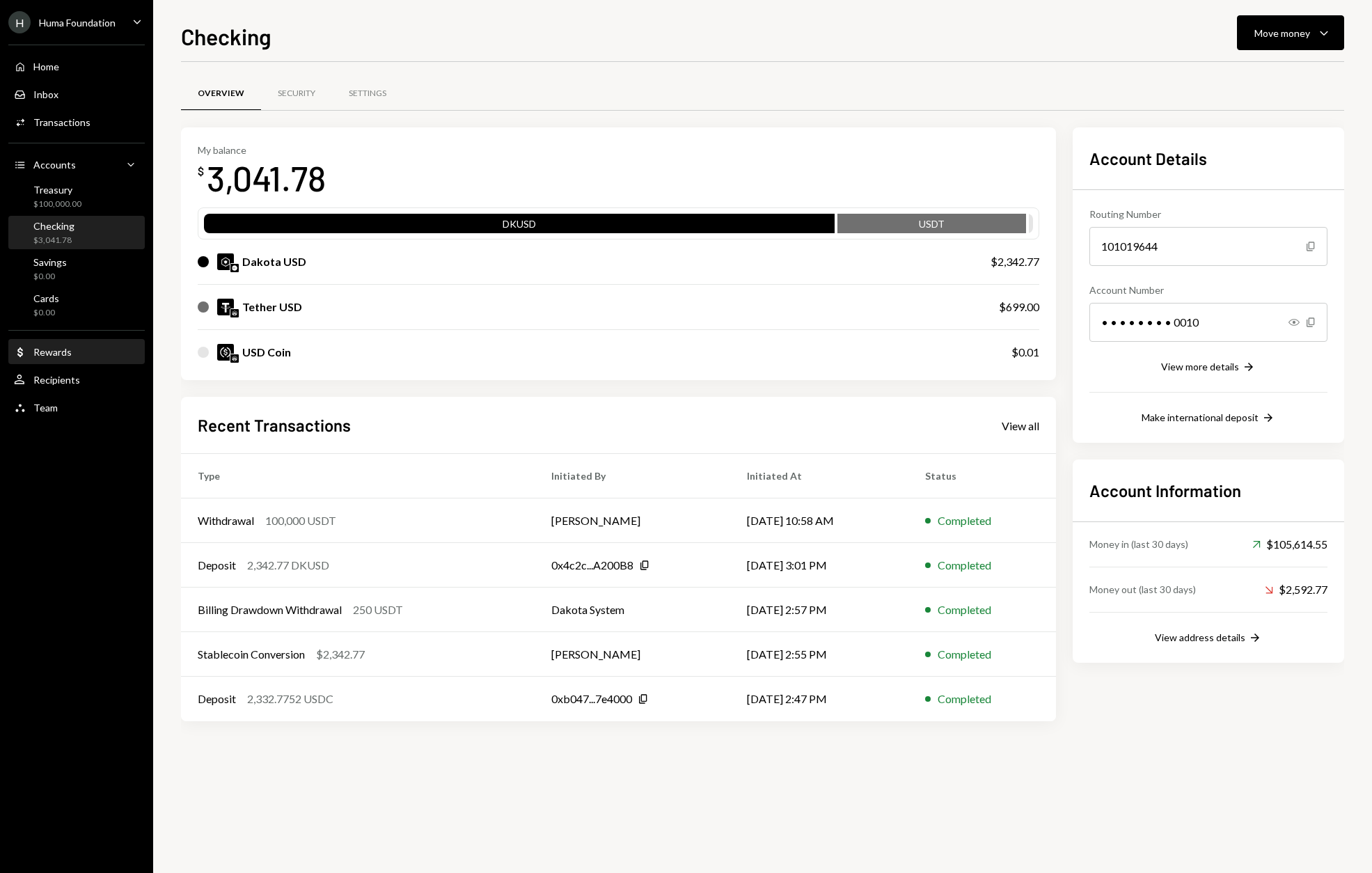
click at [84, 355] on div "Dollar Rewards" at bounding box center [76, 352] width 125 height 12
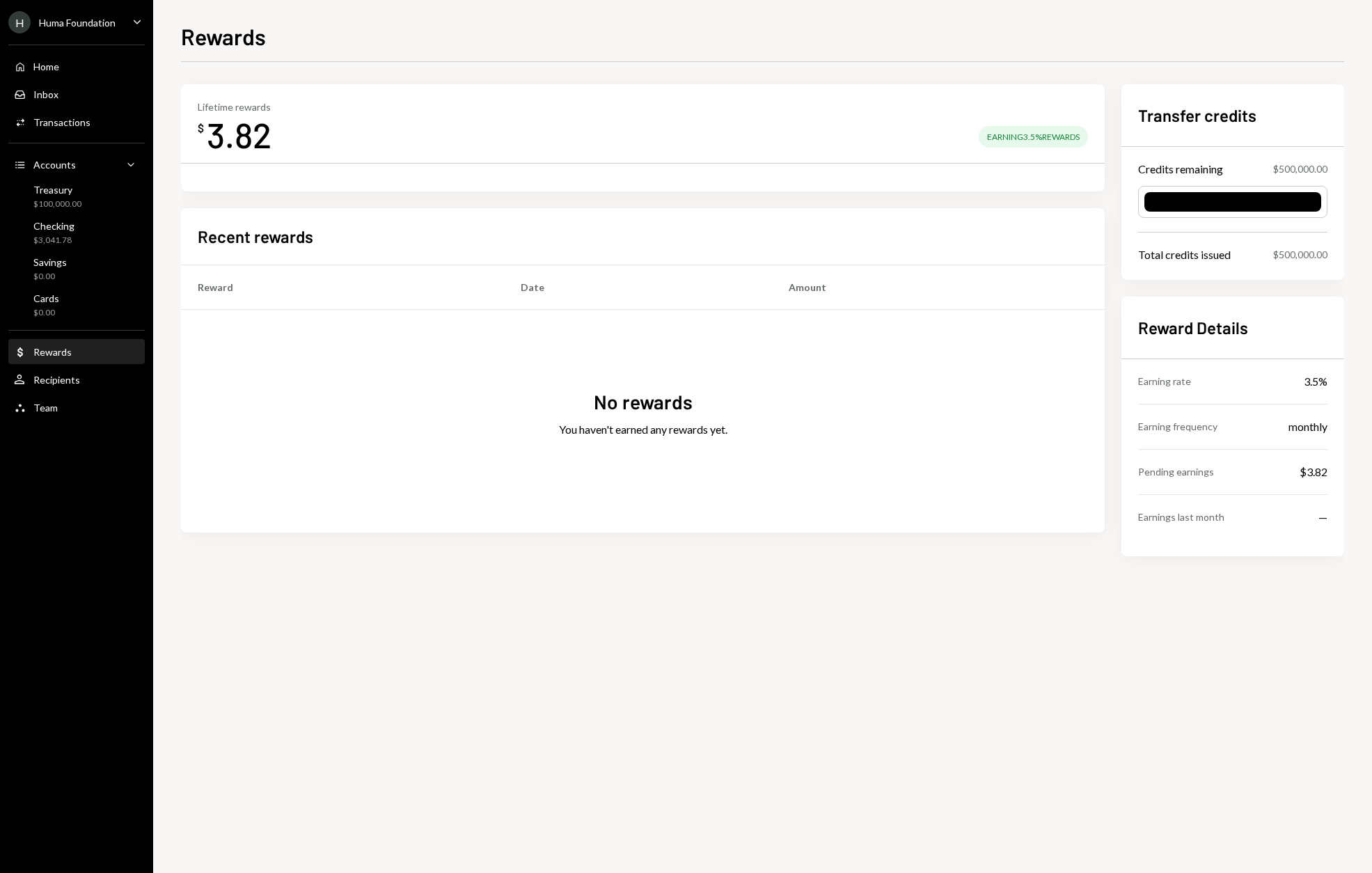
click at [1008, 129] on div "Earning 3.5% Rewards" at bounding box center [1033, 137] width 109 height 22
drag, startPoint x: 1152, startPoint y: 384, endPoint x: 1288, endPoint y: 386, distance: 136.0
click at [1286, 386] on div "Earning rate 3.5%" at bounding box center [1233, 381] width 189 height 44
click at [1284, 436] on div "Earning frequency monthly" at bounding box center [1233, 426] width 189 height 44
drag, startPoint x: 1207, startPoint y: 466, endPoint x: 1307, endPoint y: 466, distance: 100.0
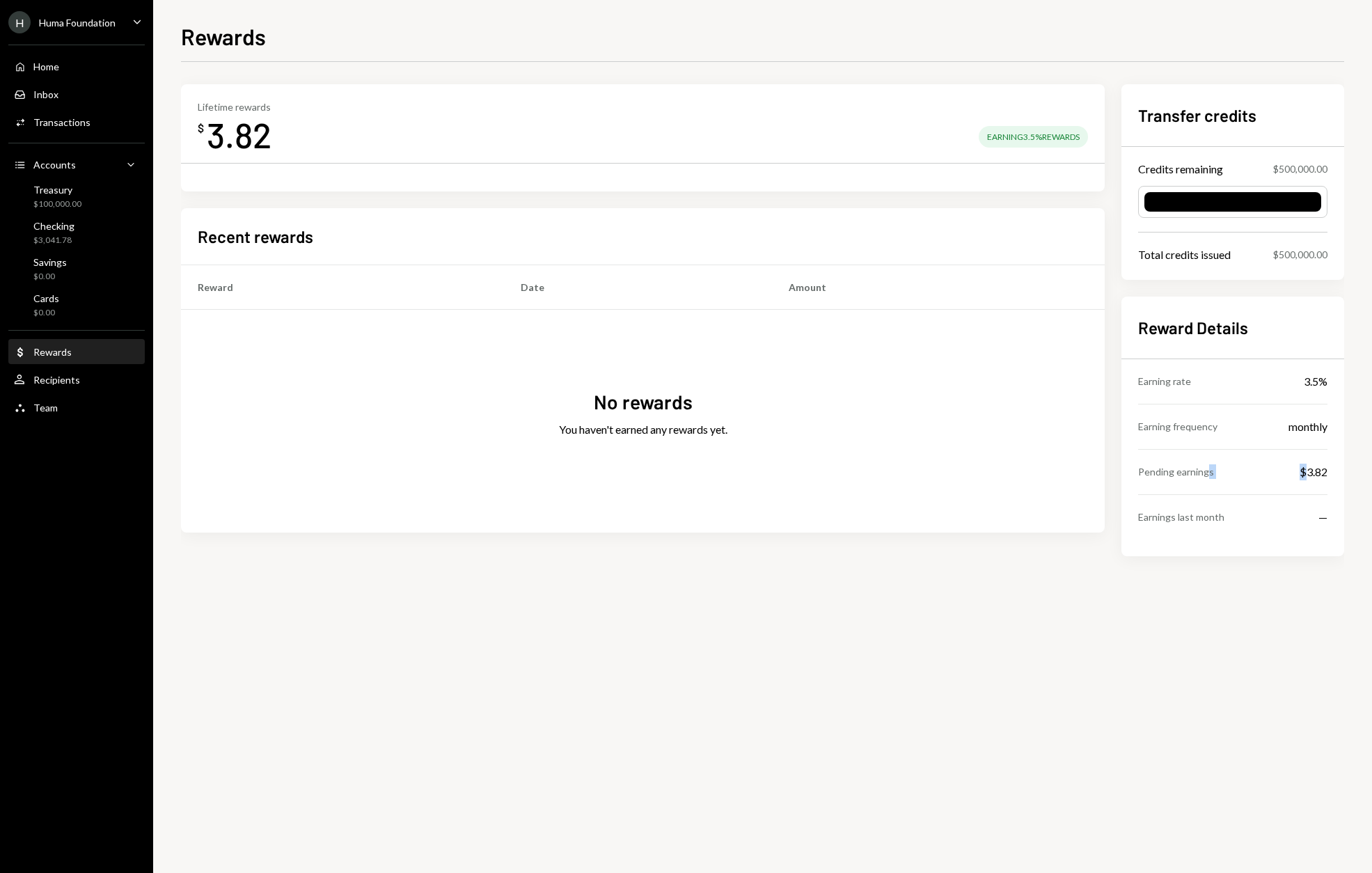
click at [1307, 466] on div "Pending earnings $3.82" at bounding box center [1233, 471] width 189 height 44
click at [1293, 442] on div "Earning frequency monthly" at bounding box center [1233, 426] width 189 height 44
click at [78, 235] on div "Checking $3,041.78" at bounding box center [76, 233] width 125 height 26
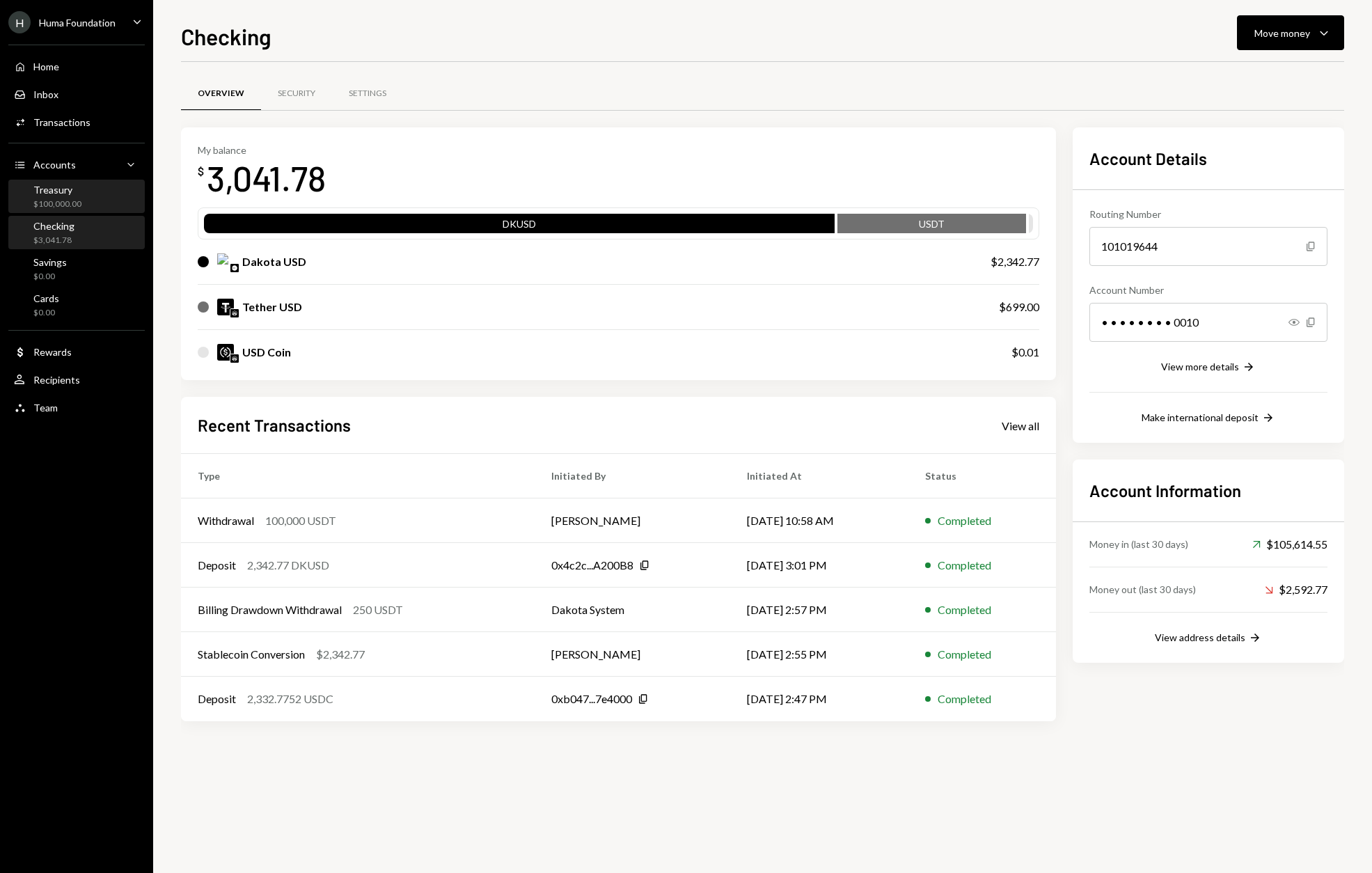
click at [67, 205] on div "$100,000.00" at bounding box center [58, 204] width 48 height 12
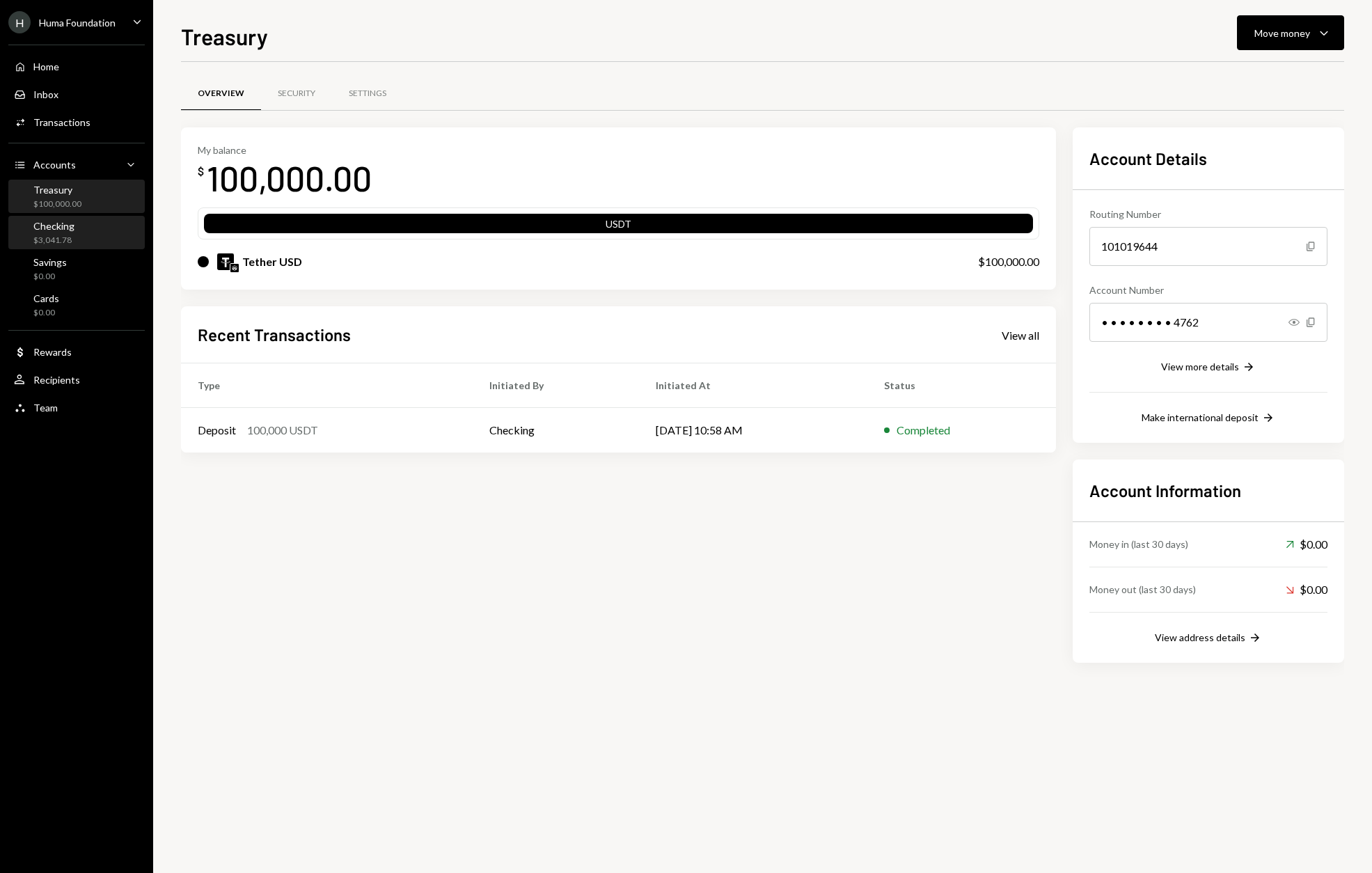
click at [76, 235] on div "Checking $3,041.78" at bounding box center [76, 233] width 125 height 26
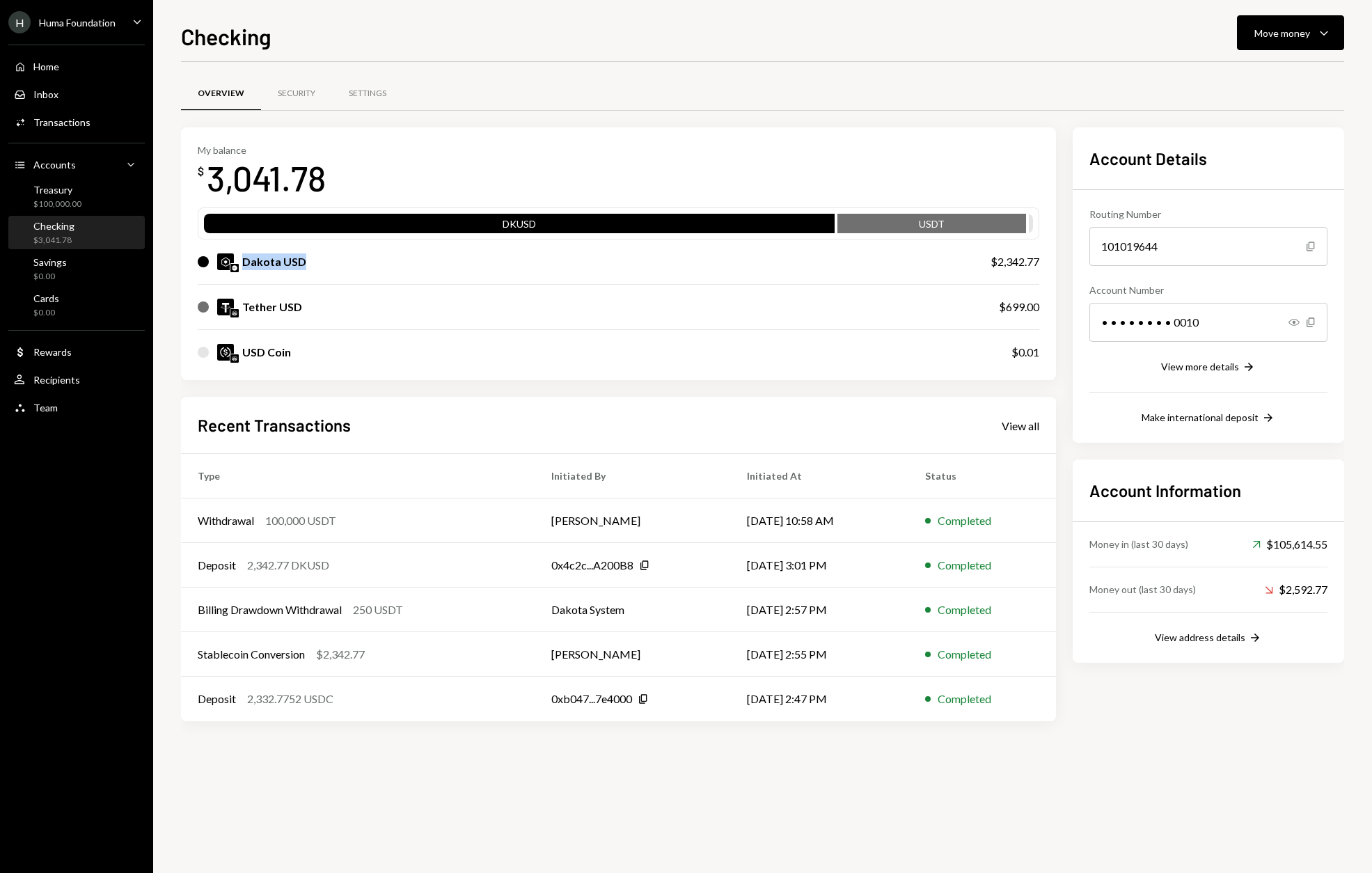
drag, startPoint x: 314, startPoint y: 261, endPoint x: 236, endPoint y: 245, distance: 79.6
click at [236, 245] on div "Dakota USD $2,342.77" at bounding box center [619, 261] width 841 height 44
copy div "Dakota USD"
